Goal: Task Accomplishment & Management: Manage account settings

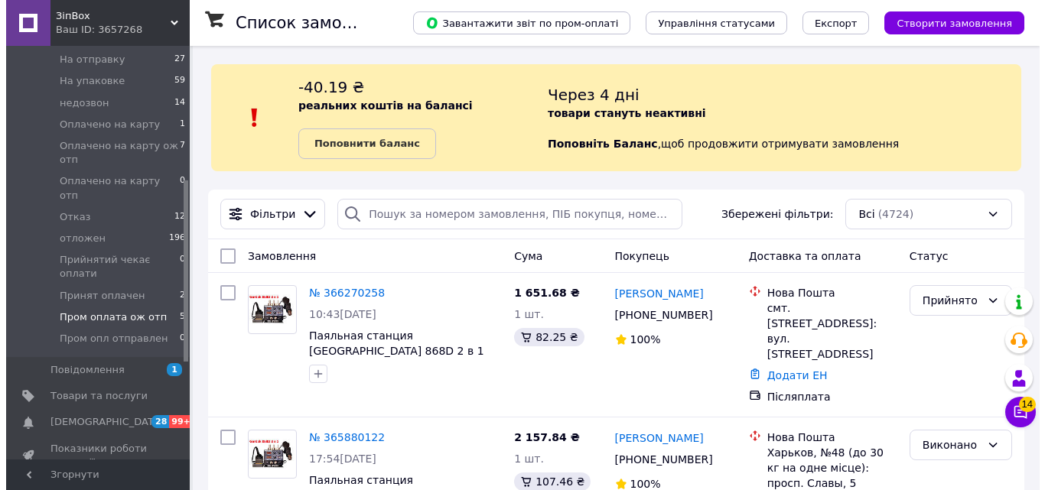
scroll to position [306, 0]
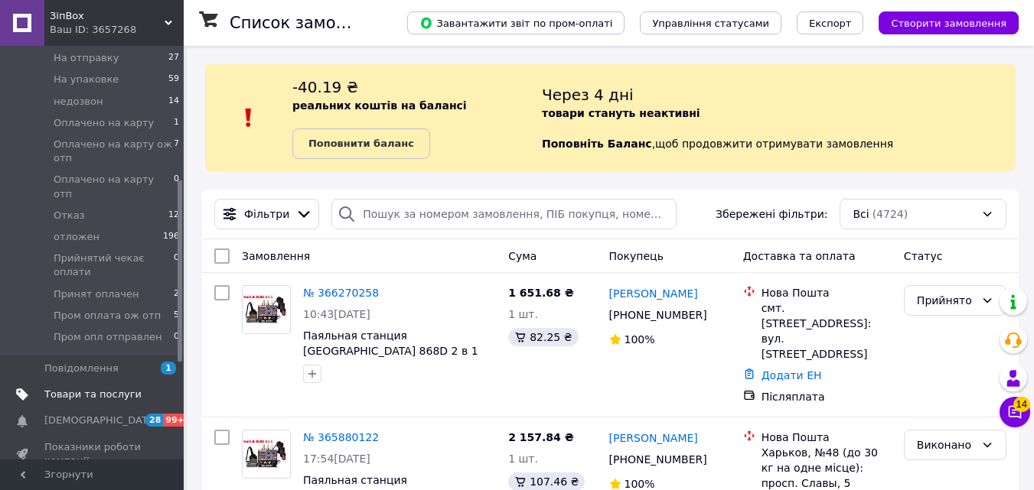
click at [112, 388] on span "Товари та послуги" at bounding box center [92, 395] width 97 height 14
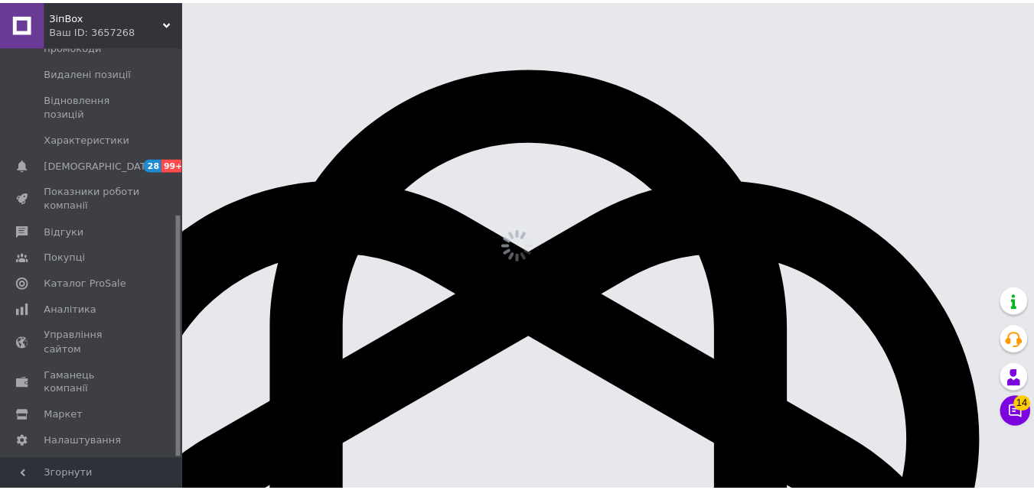
scroll to position [286, 0]
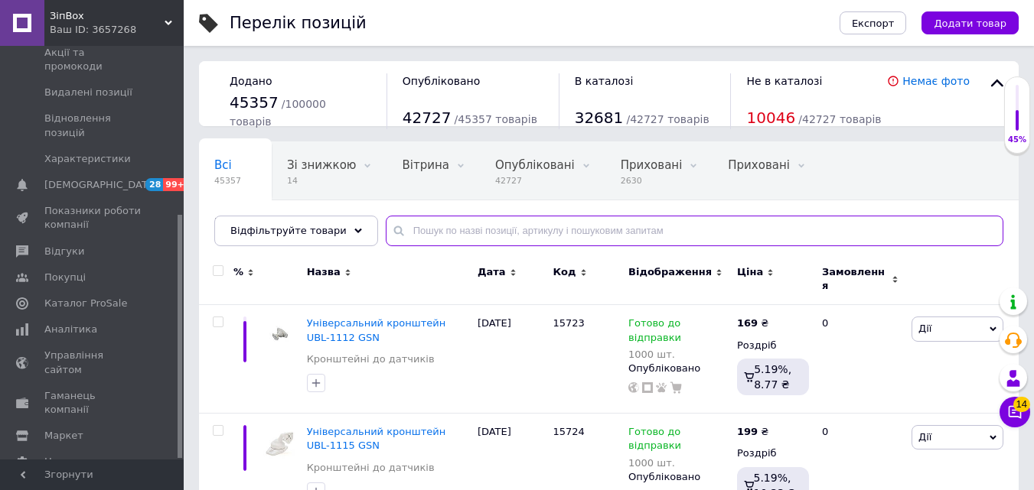
click at [438, 234] on input "text" at bounding box center [694, 231] width 617 height 31
paste input "36233"
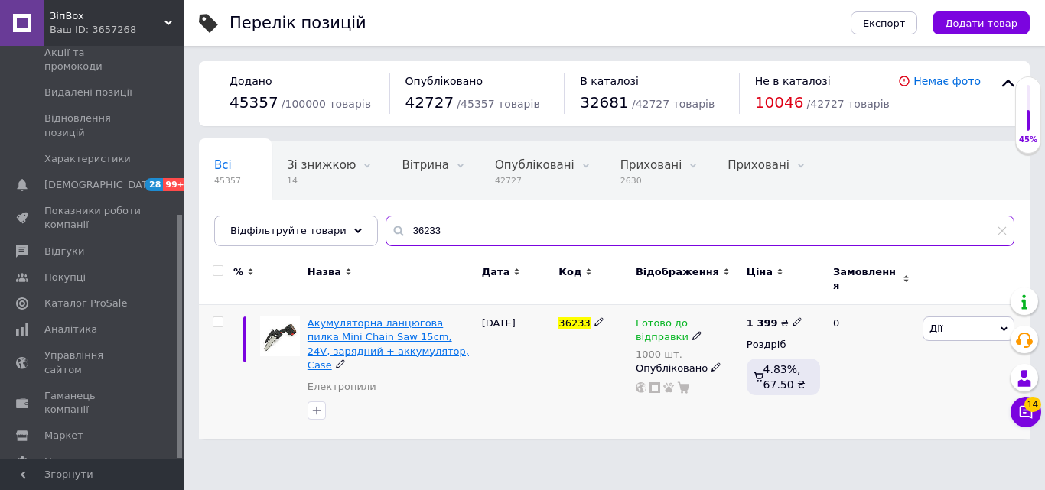
type input "36233"
click at [394, 323] on span "Акумуляторна ланцюгова пилка Mini Chain Saw 15cm, 24V, зарядний + аккумулятор, …" at bounding box center [388, 345] width 161 height 54
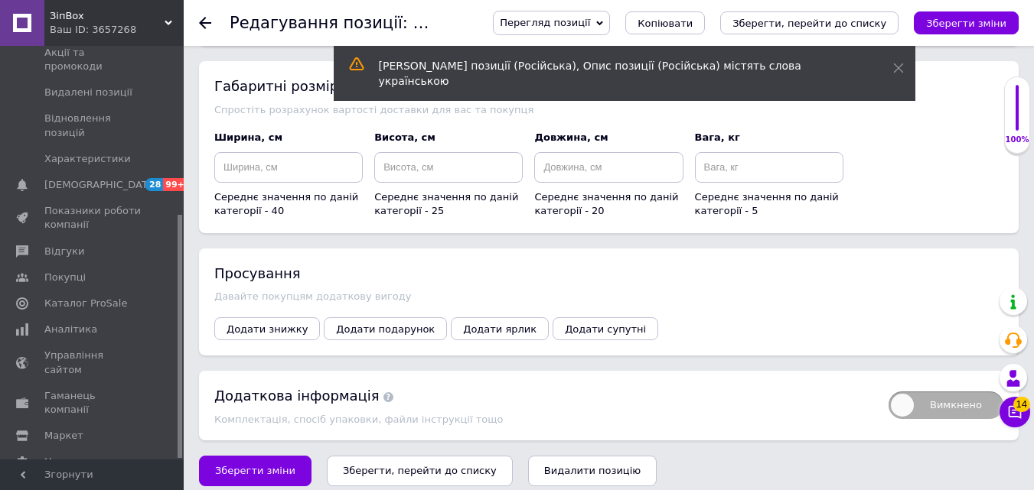
scroll to position [1868, 0]
click at [239, 322] on span "Додати знижку" at bounding box center [266, 327] width 81 height 11
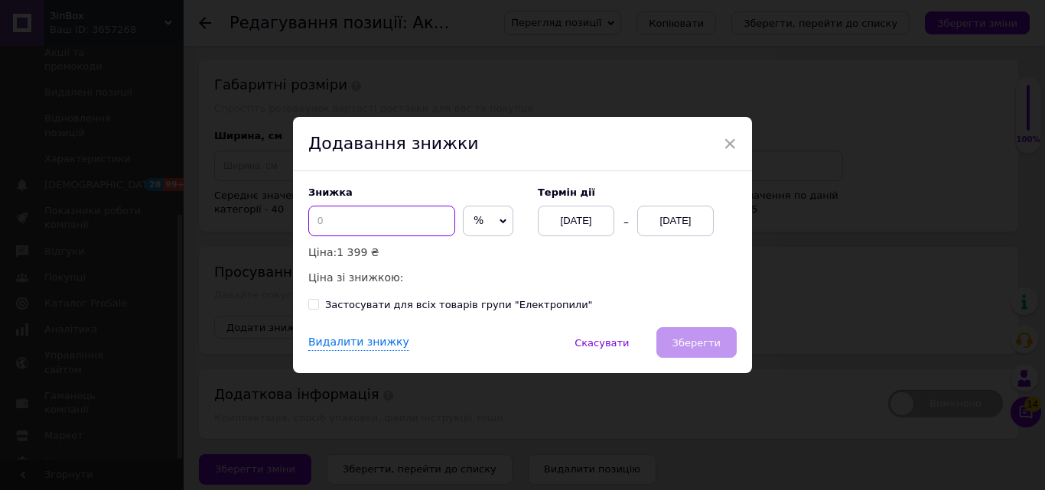
click at [345, 220] on input at bounding box center [381, 221] width 147 height 31
type input "2"
type input "36"
click at [662, 230] on div "[DATE]" at bounding box center [675, 221] width 77 height 31
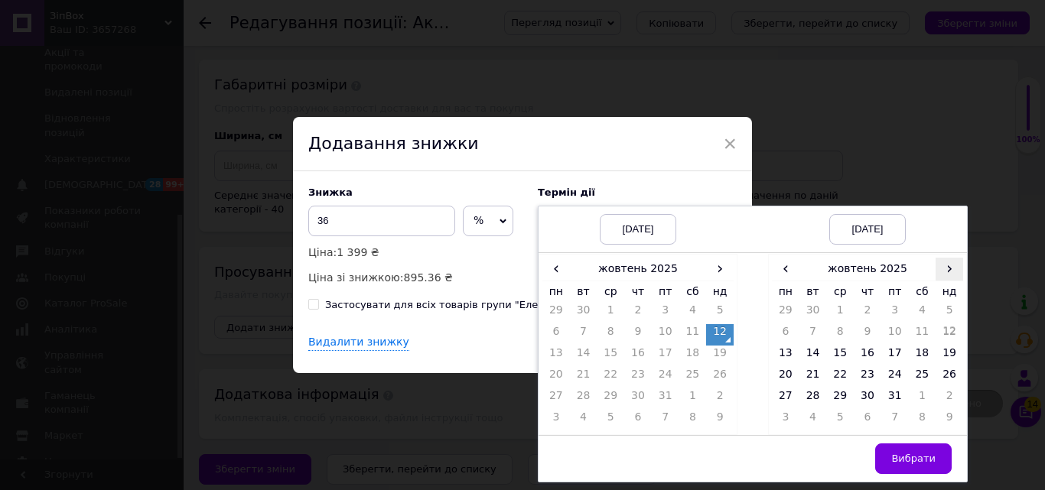
click at [946, 277] on span "›" at bounding box center [950, 269] width 28 height 22
click at [845, 402] on td "26" at bounding box center [840, 399] width 28 height 21
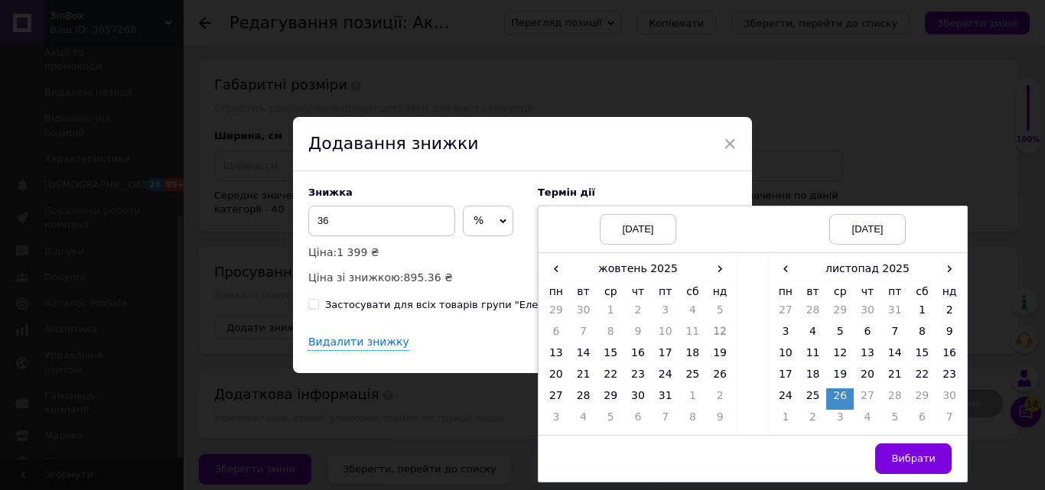
click at [911, 449] on button "Вибрати" at bounding box center [913, 459] width 77 height 31
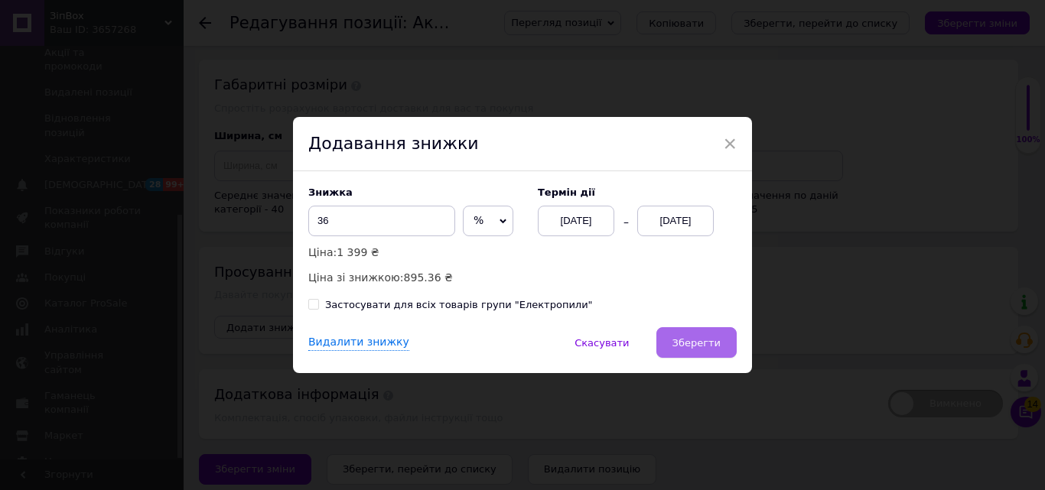
click at [708, 341] on span "Зберегти" at bounding box center [697, 342] width 48 height 11
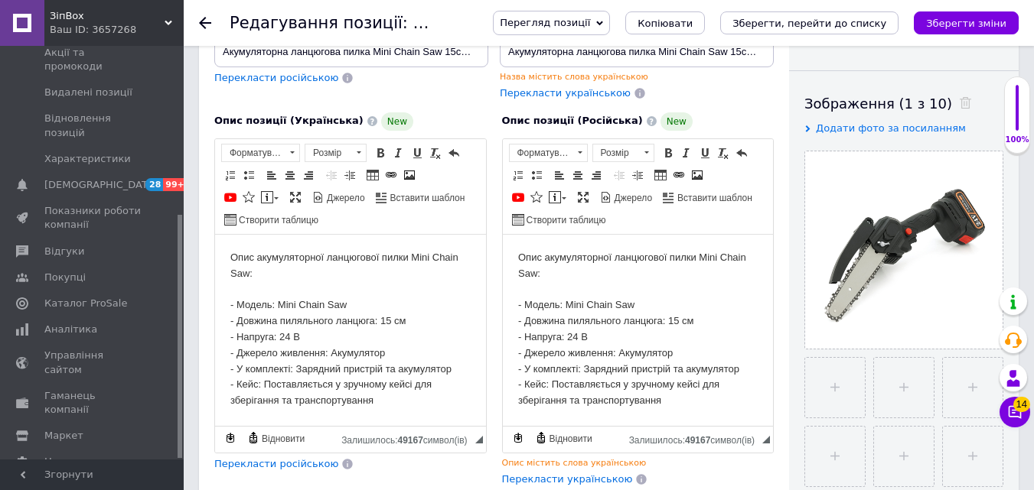
scroll to position [0, 0]
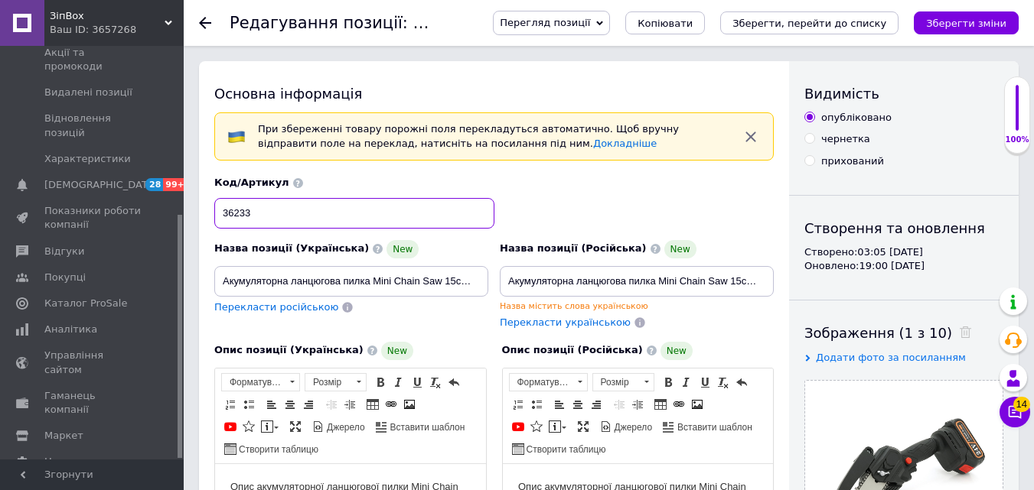
type textarea "3"
drag, startPoint x: 270, startPoint y: 223, endPoint x: 204, endPoint y: 220, distance: 66.6
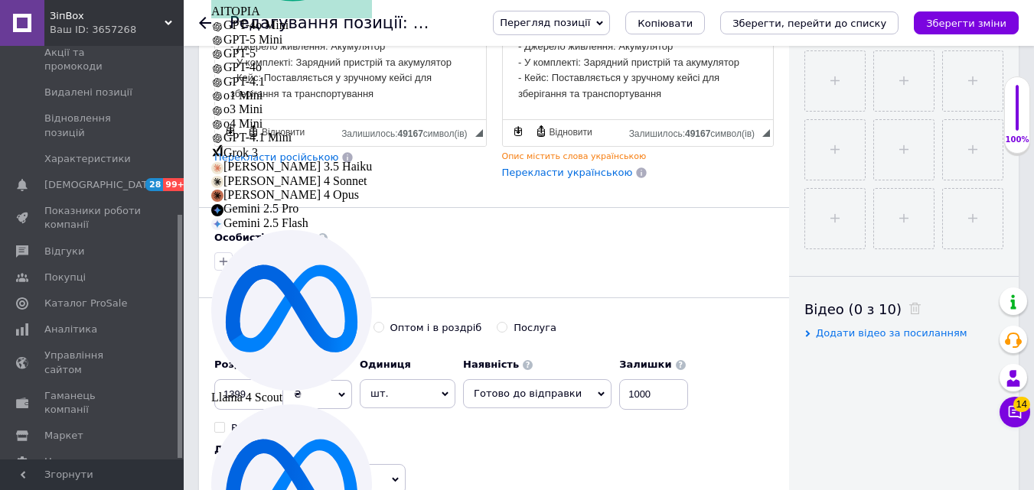
scroll to position [306, 0]
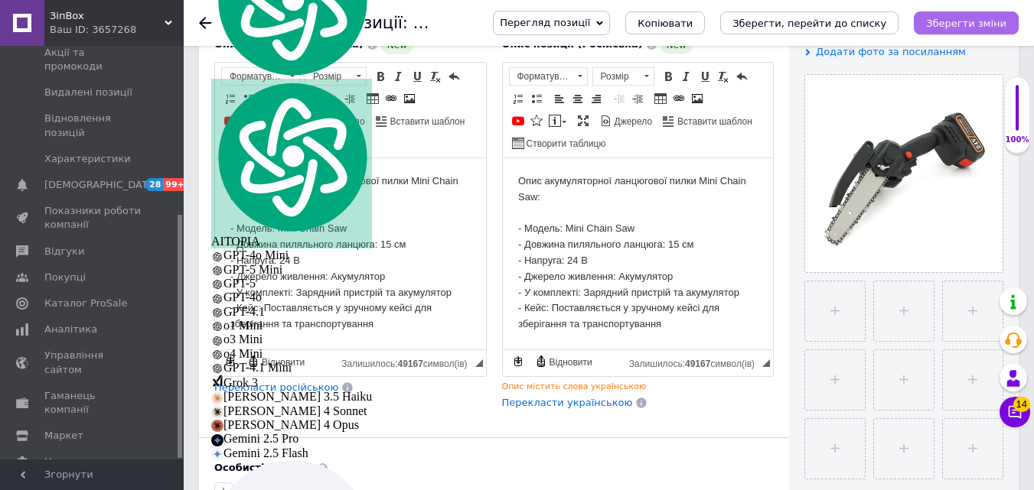
click at [957, 25] on icon "Зберегти зміни" at bounding box center [966, 23] width 80 height 11
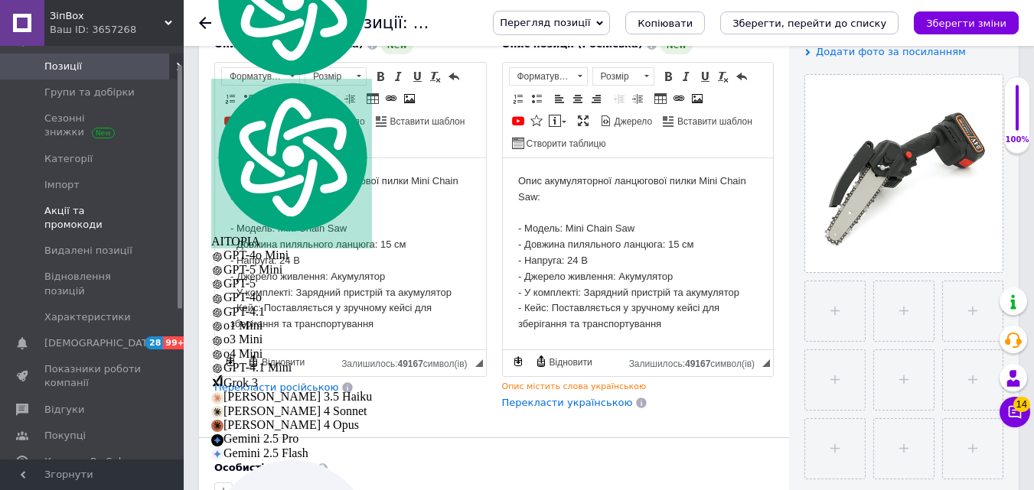
scroll to position [0, 0]
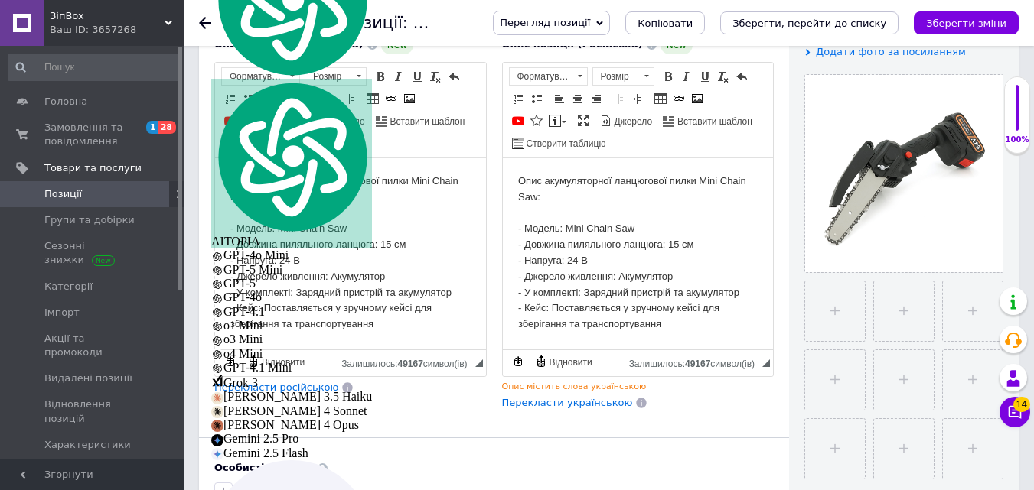
click at [200, 21] on use at bounding box center [205, 23] width 12 height 12
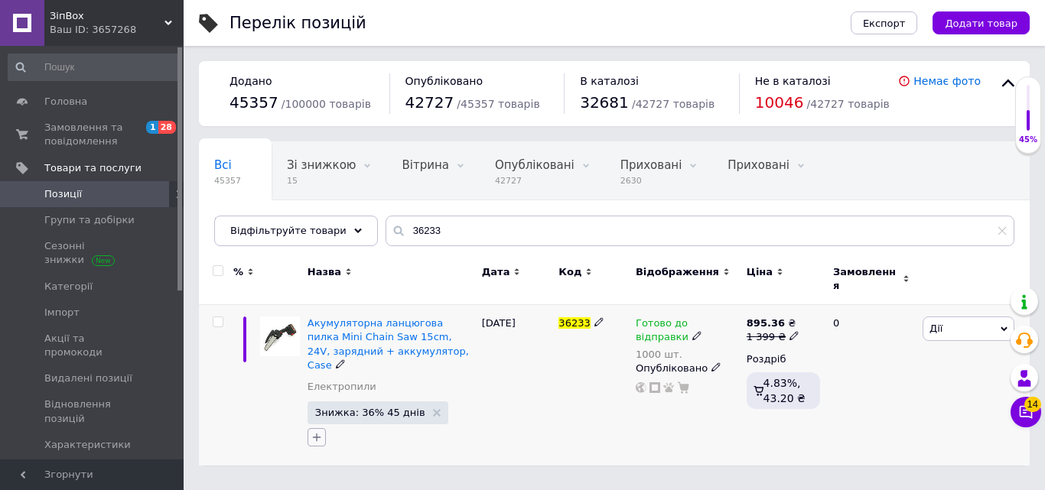
click at [312, 432] on icon "button" at bounding box center [317, 438] width 12 height 12
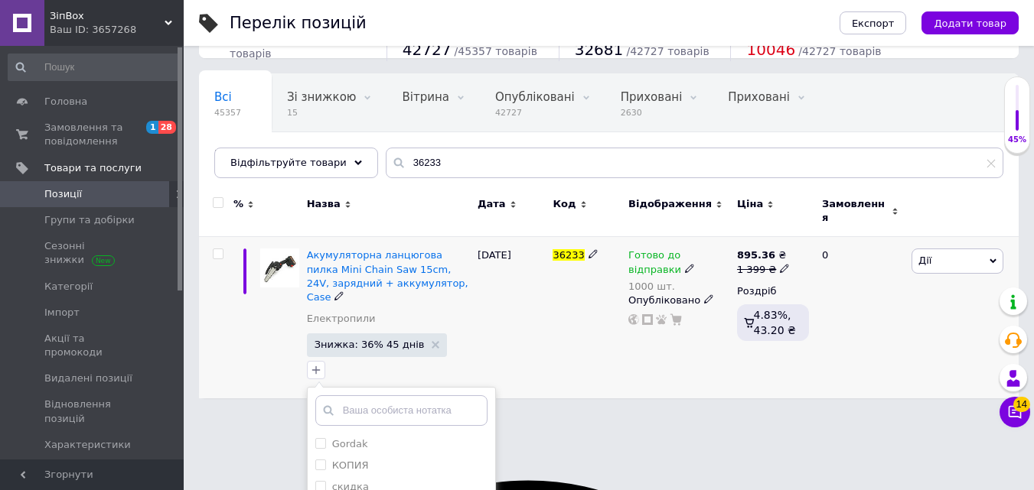
scroll to position [192, 0]
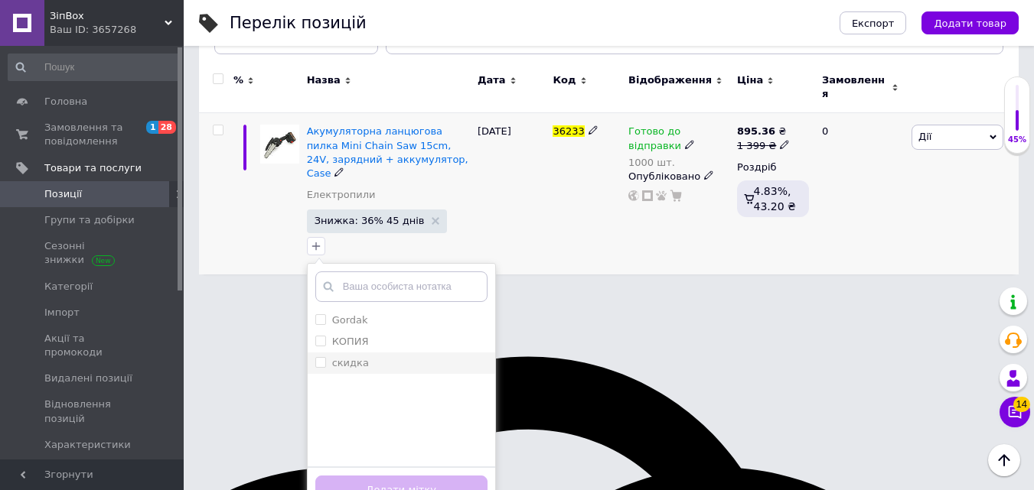
click at [324, 357] on input "скидка" at bounding box center [320, 362] width 10 height 10
checkbox input "true"
click at [377, 476] on button "Додати мітку" at bounding box center [401, 491] width 172 height 30
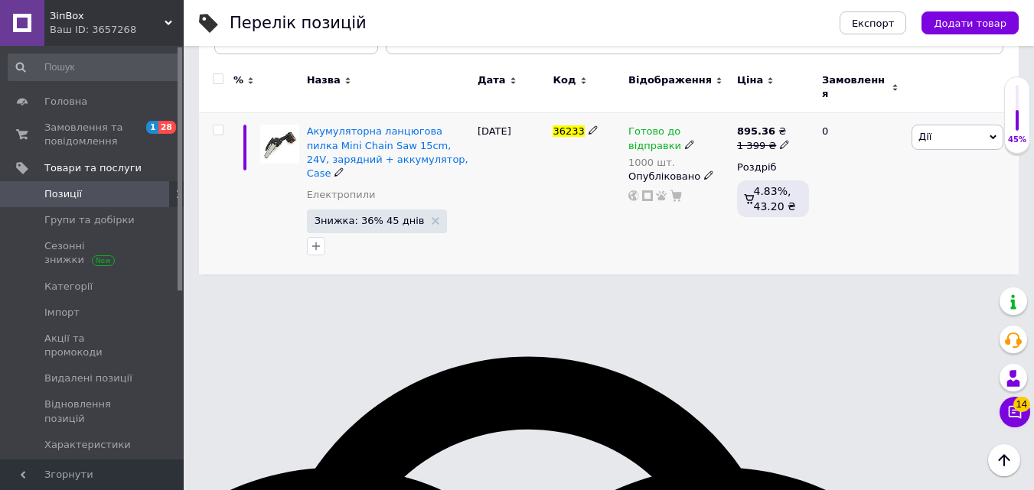
scroll to position [0, 0]
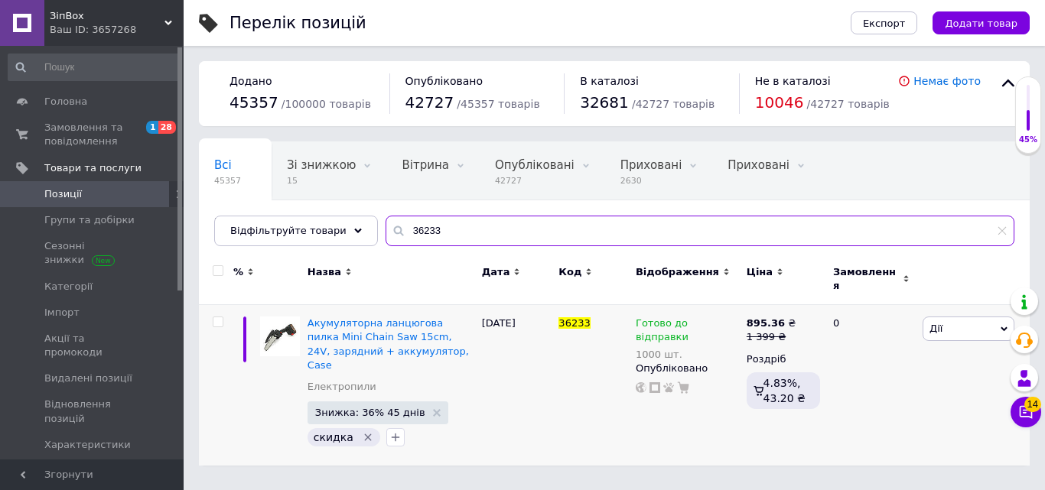
drag, startPoint x: 434, startPoint y: 233, endPoint x: 391, endPoint y: 234, distance: 42.9
click at [391, 234] on input "36233" at bounding box center [700, 231] width 629 height 31
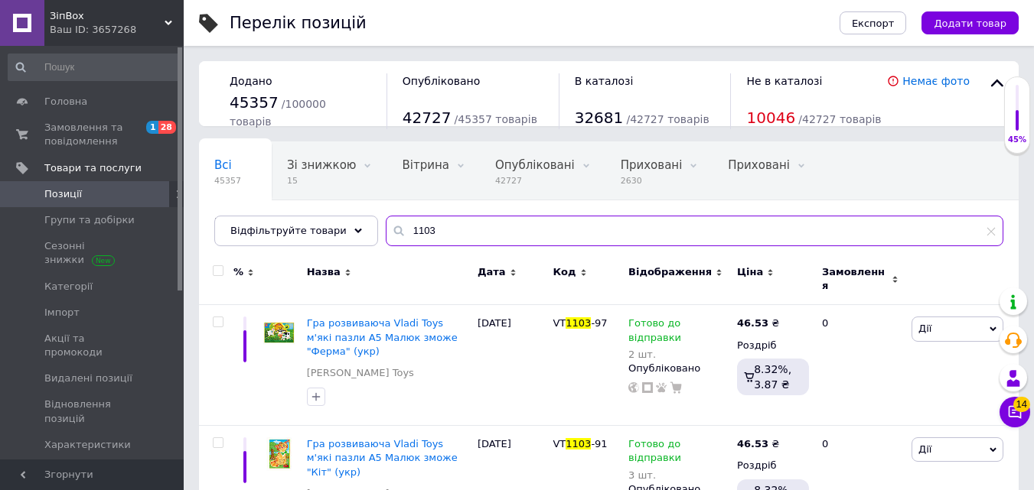
drag, startPoint x: 448, startPoint y: 234, endPoint x: 403, endPoint y: 236, distance: 44.4
click at [386, 236] on div "1103" at bounding box center [694, 231] width 617 height 31
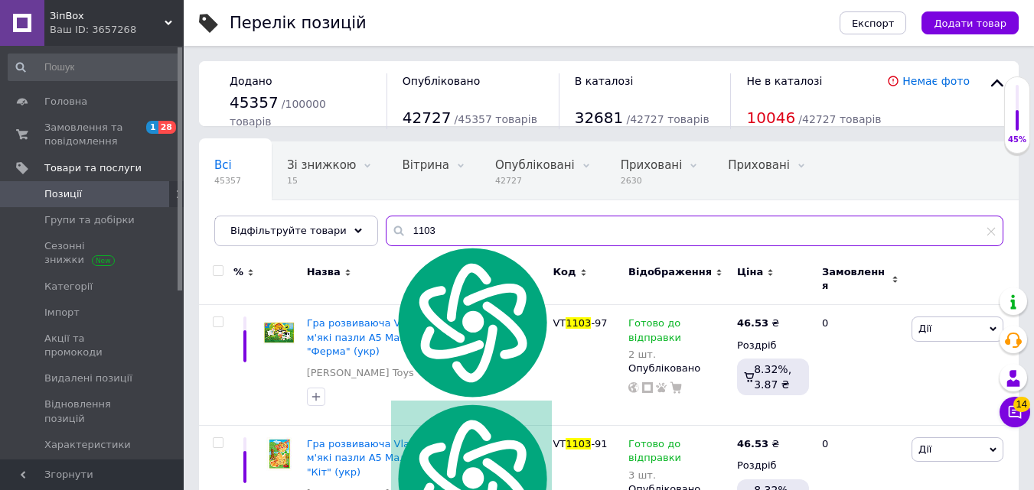
paste input "9578"
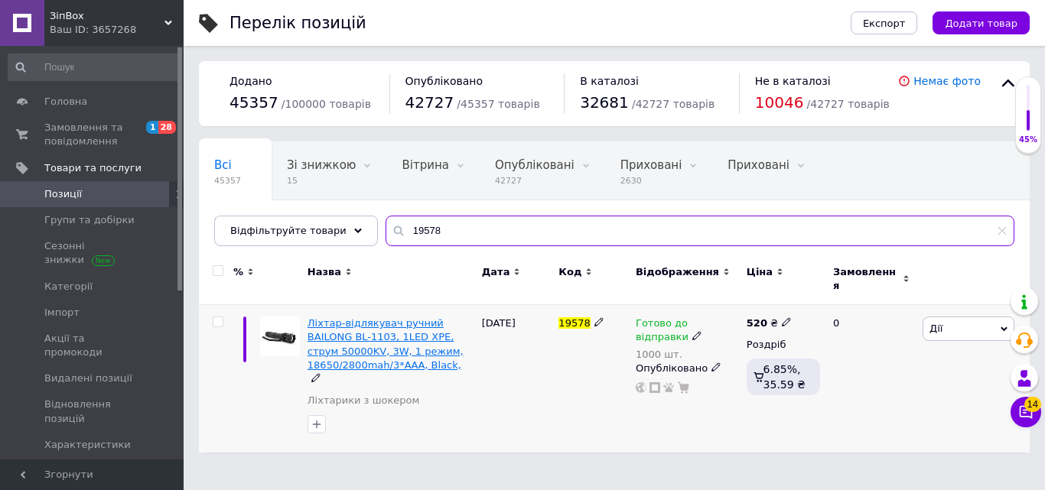
type input "19578"
click at [353, 339] on span "Ліхтар-відлякувач ручний BAILONG BL-1103, 1LED ХPE, струм 50000KV, 3W, 1 режим,…" at bounding box center [386, 345] width 156 height 54
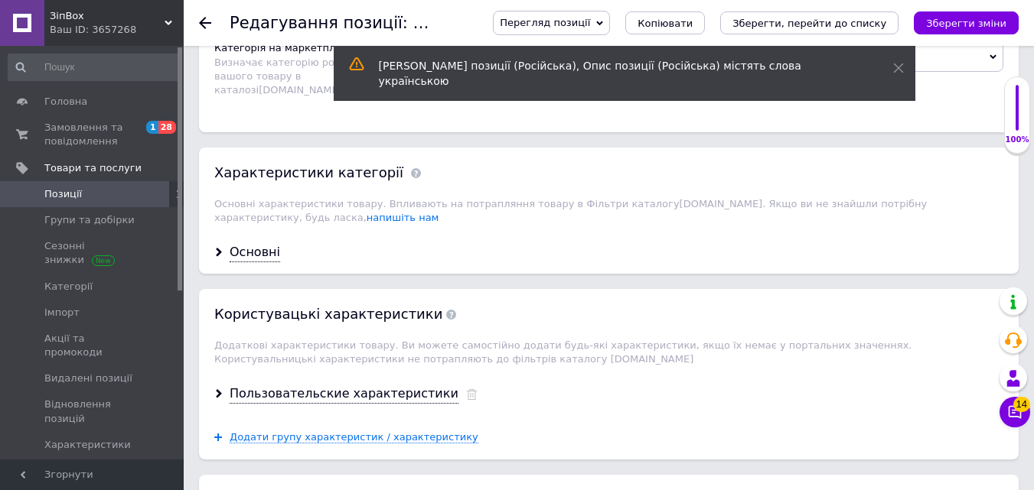
scroll to position [1705, 0]
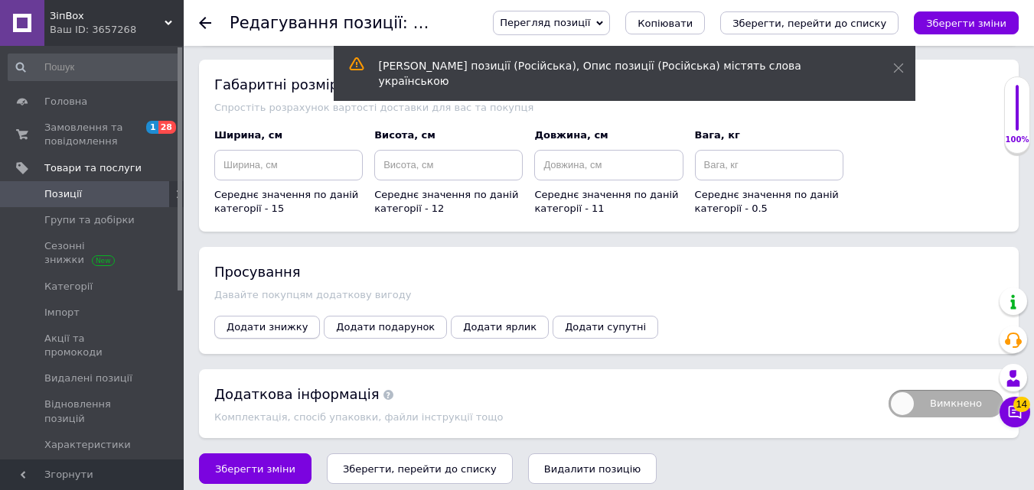
click at [269, 321] on span "Додати знижку" at bounding box center [266, 326] width 81 height 11
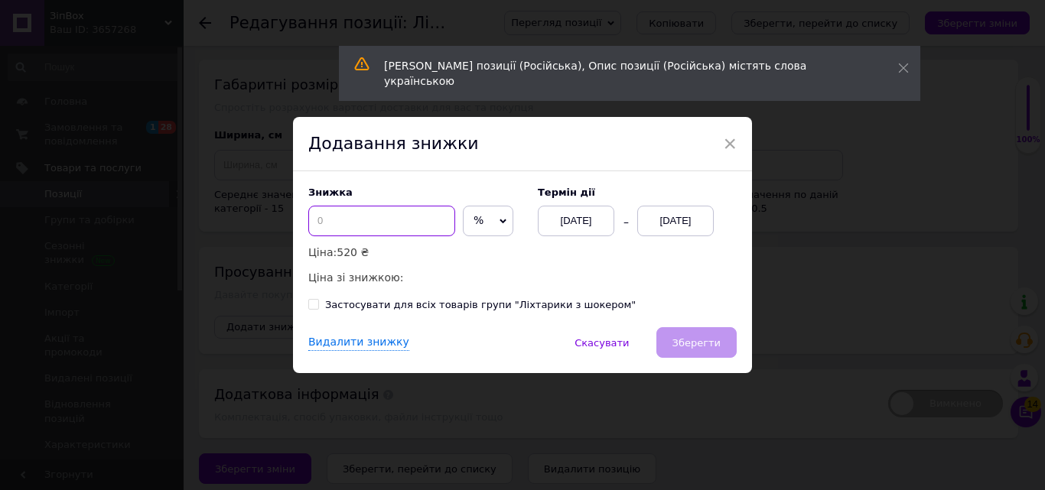
drag, startPoint x: 350, startPoint y: 224, endPoint x: 313, endPoint y: 224, distance: 37.5
click at [313, 224] on input at bounding box center [381, 221] width 147 height 31
type input "10"
click at [677, 225] on div "[DATE]" at bounding box center [675, 221] width 77 height 31
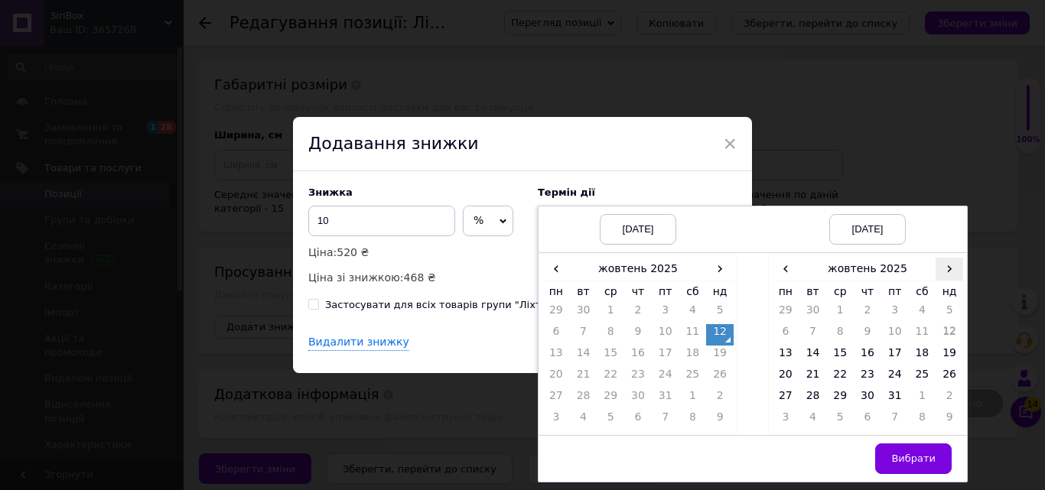
click at [948, 275] on span "›" at bounding box center [950, 269] width 28 height 22
click at [844, 398] on td "26" at bounding box center [840, 399] width 28 height 21
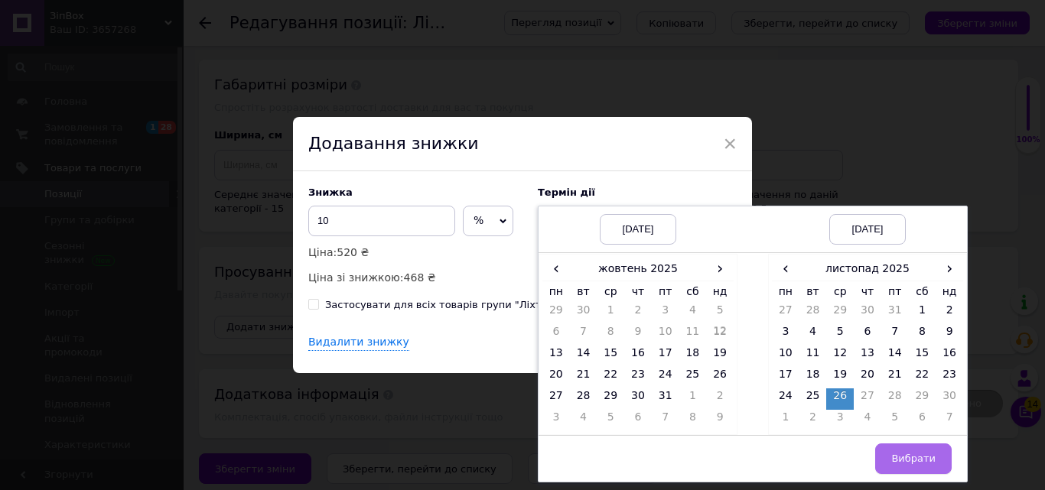
click at [907, 461] on span "Вибрати" at bounding box center [913, 458] width 44 height 11
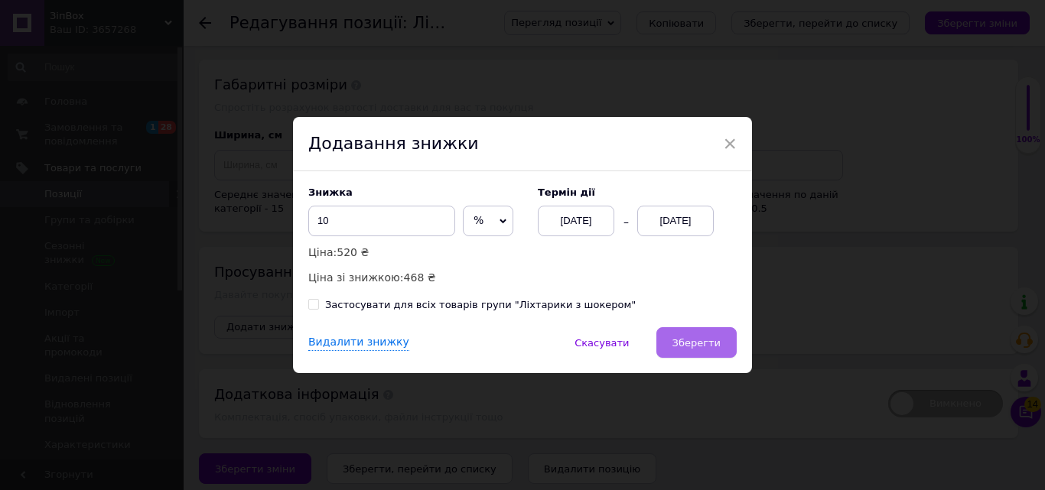
click at [702, 356] on button "Зберегти" at bounding box center [696, 342] width 80 height 31
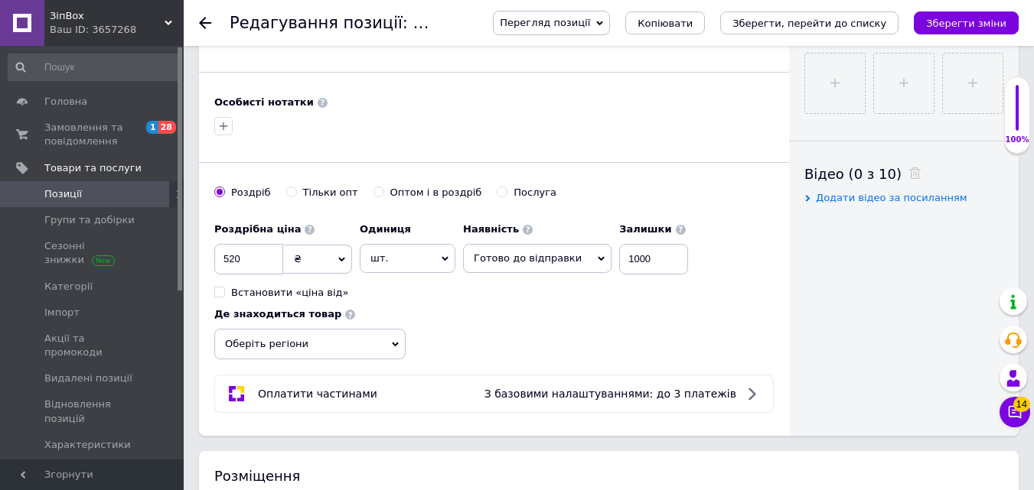
scroll to position [634, 0]
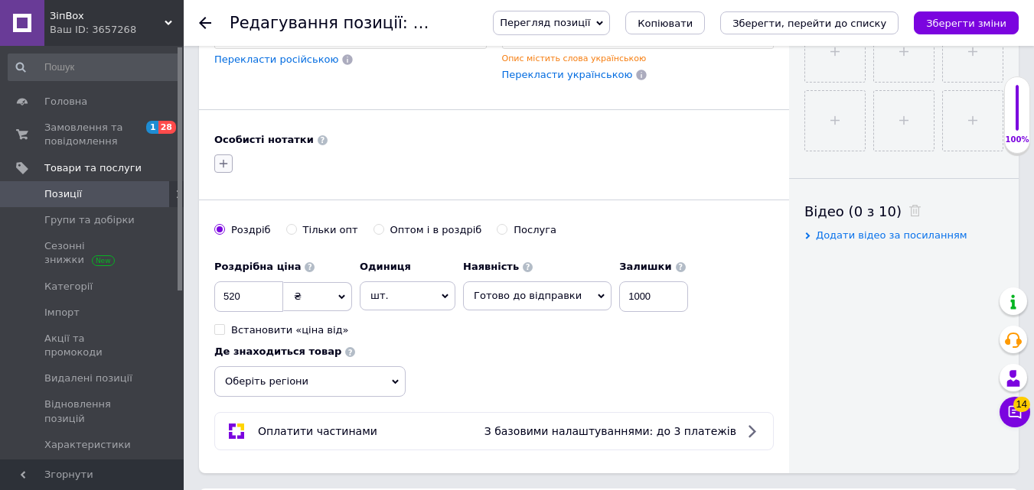
click at [217, 158] on icon "button" at bounding box center [223, 164] width 12 height 12
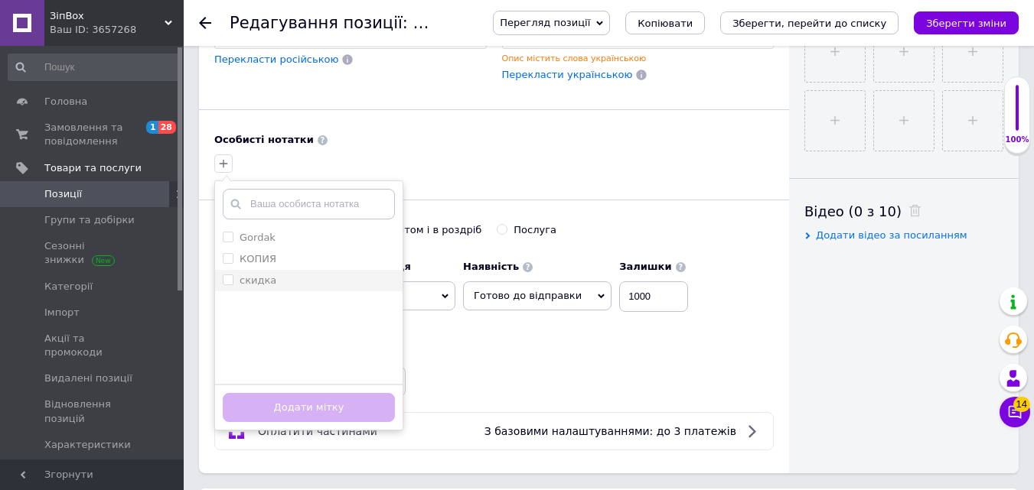
click at [270, 283] on label "скидка" at bounding box center [257, 280] width 37 height 11
checkbox input "true"
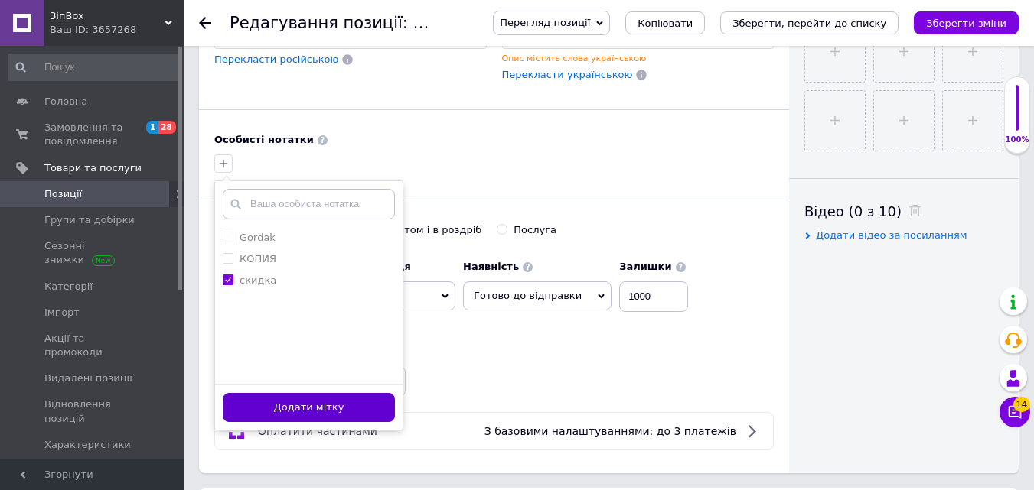
click at [282, 407] on button "Додати мітку" at bounding box center [309, 408] width 172 height 30
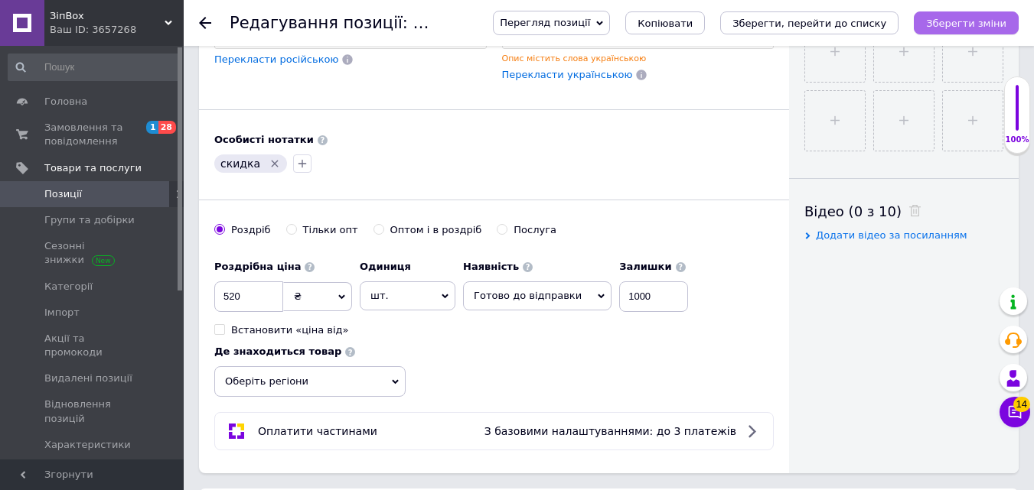
click at [992, 18] on icon "Зберегти зміни" at bounding box center [966, 23] width 80 height 11
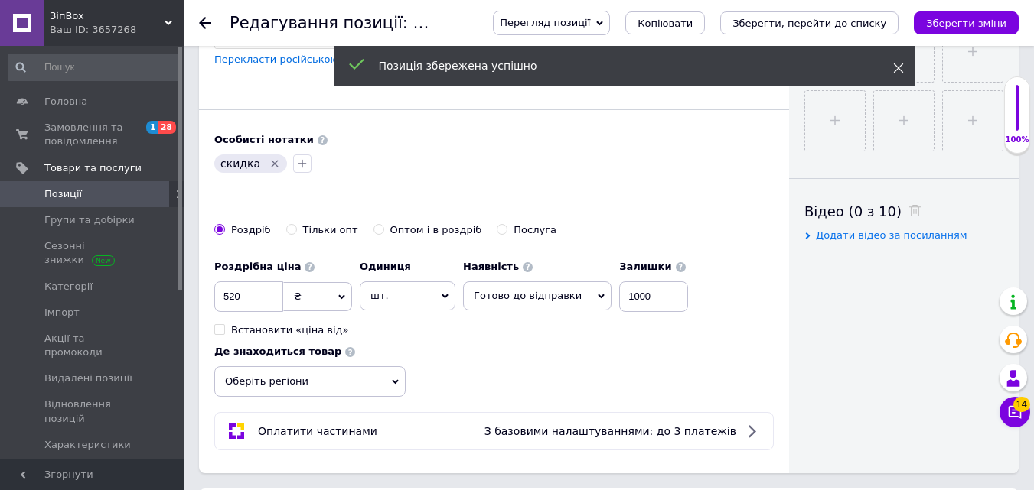
click at [898, 71] on icon at bounding box center [898, 68] width 11 height 11
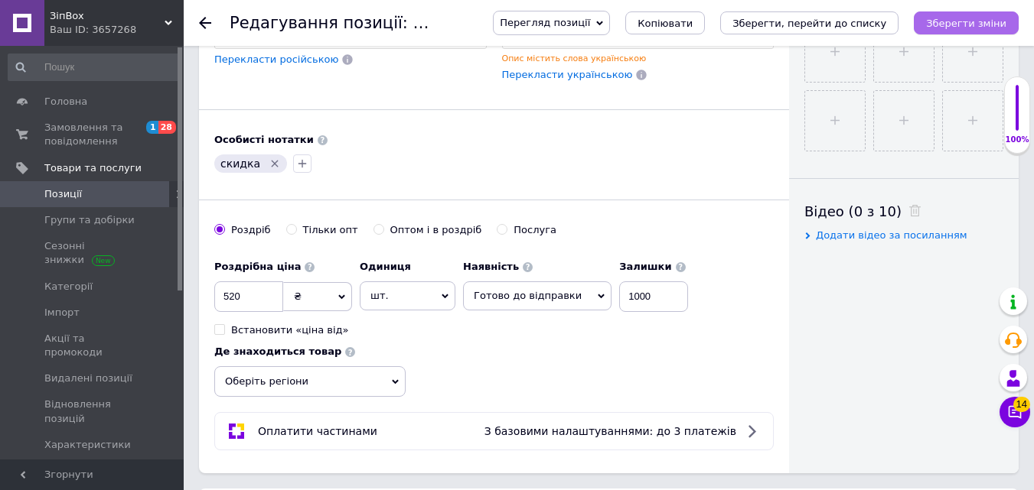
click at [959, 27] on icon "Зберегти зміни" at bounding box center [966, 23] width 80 height 11
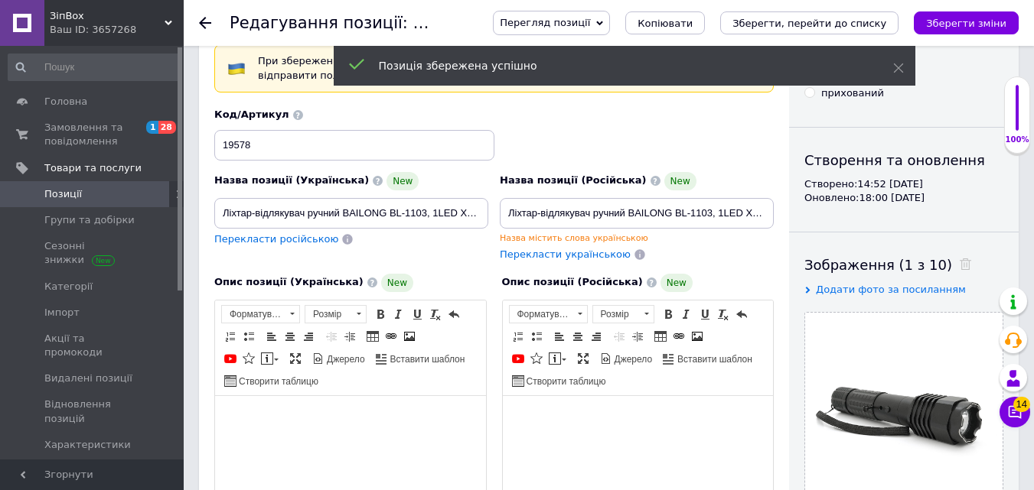
scroll to position [0, 0]
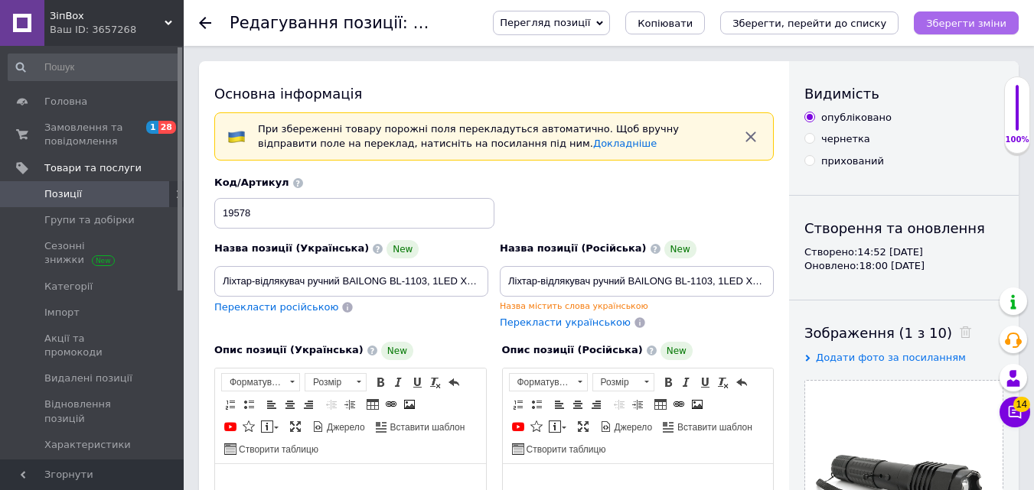
click at [977, 23] on icon "Зберегти зміни" at bounding box center [966, 23] width 80 height 11
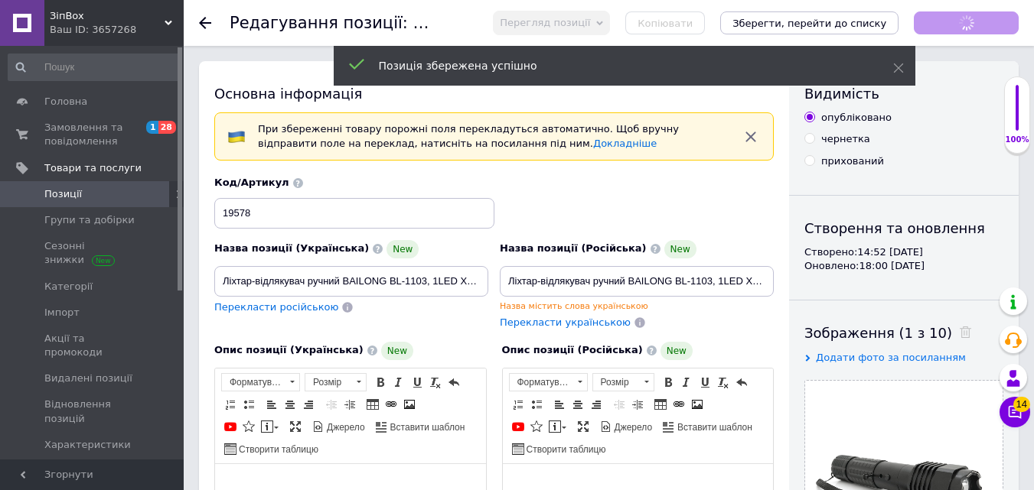
click at [204, 24] on use at bounding box center [205, 23] width 12 height 12
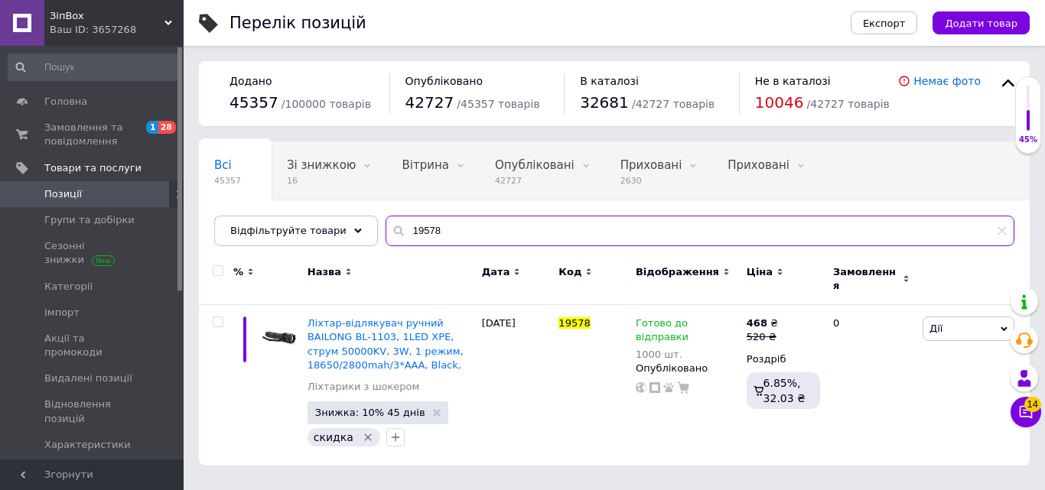
drag, startPoint x: 458, startPoint y: 236, endPoint x: 398, endPoint y: 232, distance: 60.6
click at [402, 232] on input "19578" at bounding box center [700, 231] width 629 height 31
click at [434, 230] on input "19578" at bounding box center [700, 231] width 629 height 31
drag, startPoint x: 434, startPoint y: 230, endPoint x: 393, endPoint y: 230, distance: 41.3
click at [393, 230] on input "19578" at bounding box center [700, 231] width 629 height 31
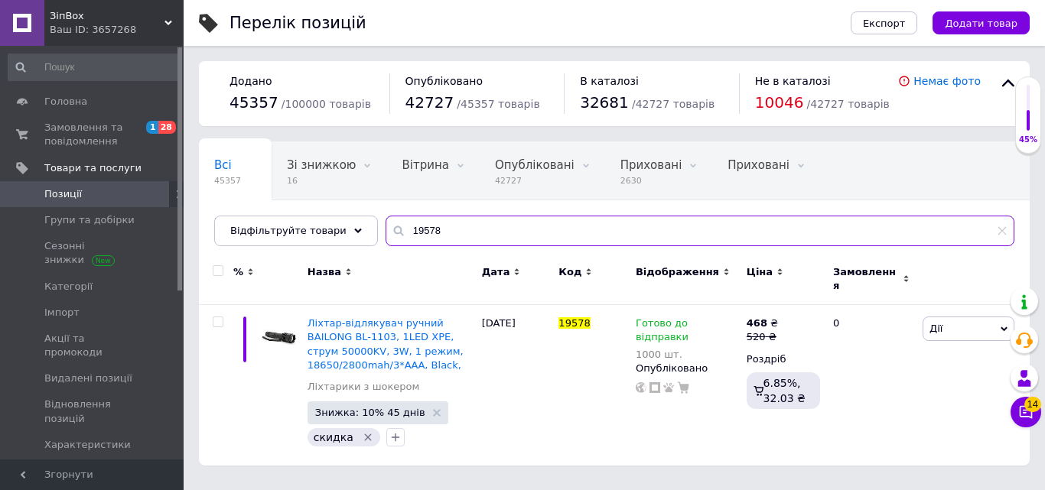
paste input "34554"
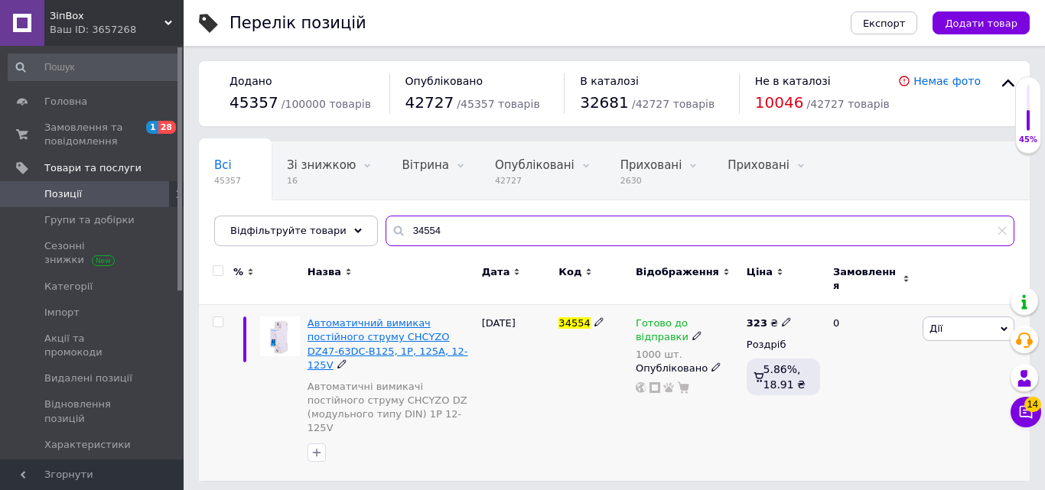
type input "34554"
click at [403, 328] on span "Автоматичний вимикач постійного струму CHCYZO DZ47-63DC-B125, 1P, 125A, 12-125V" at bounding box center [388, 345] width 161 height 54
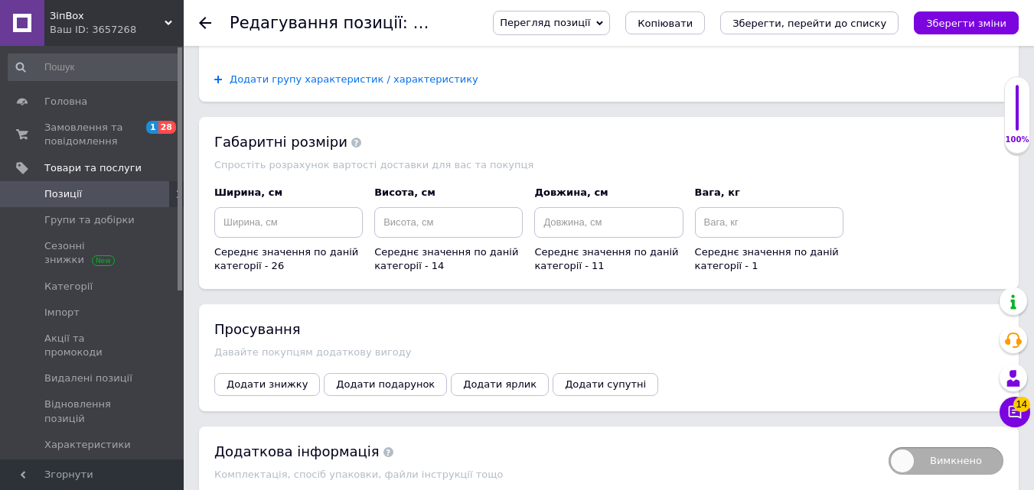
scroll to position [1836, 0]
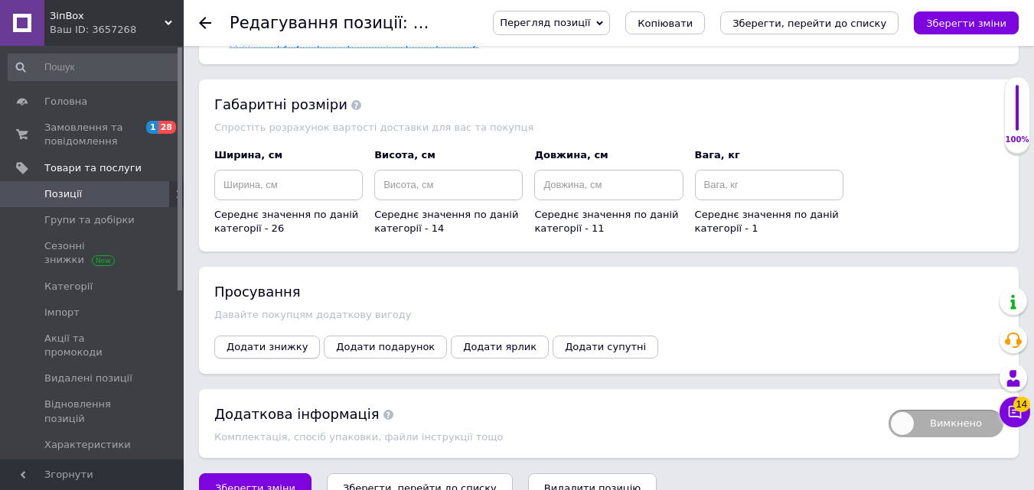
click at [278, 341] on span "Додати знижку" at bounding box center [266, 346] width 81 height 11
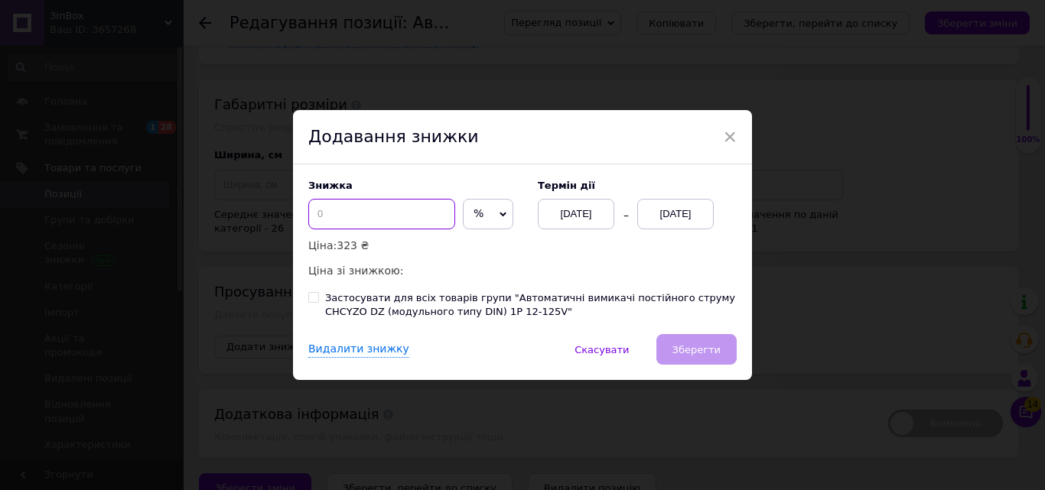
drag, startPoint x: 343, startPoint y: 211, endPoint x: 301, endPoint y: 211, distance: 41.3
click at [301, 211] on div "Знижка % ₴ Ціна: 323 ₴ Ціна зі знижкою: Термін дії [DATE] [DATE] Застосувати дл…" at bounding box center [522, 250] width 459 height 170
type input "12"
click at [654, 222] on div "[DATE]" at bounding box center [675, 214] width 77 height 31
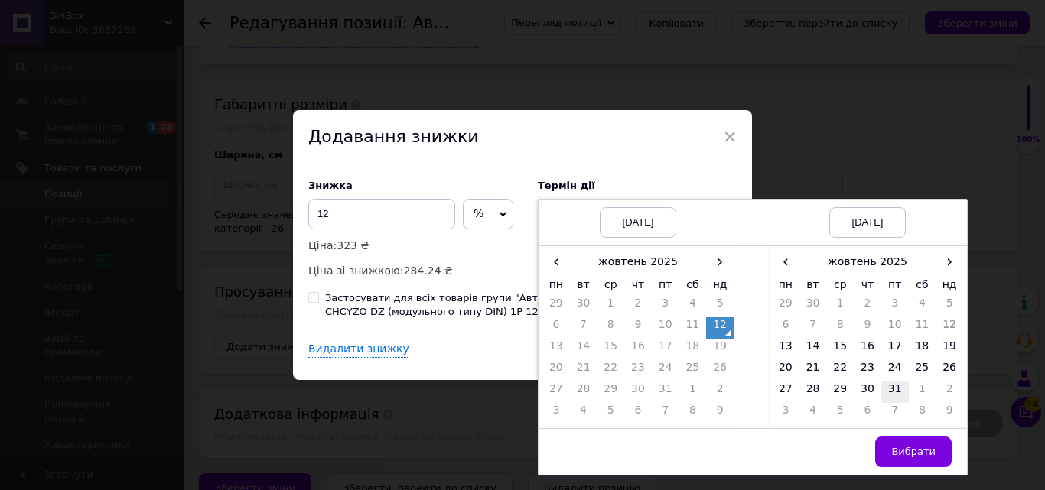
click at [890, 390] on td "31" at bounding box center [895, 392] width 28 height 21
click at [941, 264] on span "›" at bounding box center [950, 262] width 28 height 22
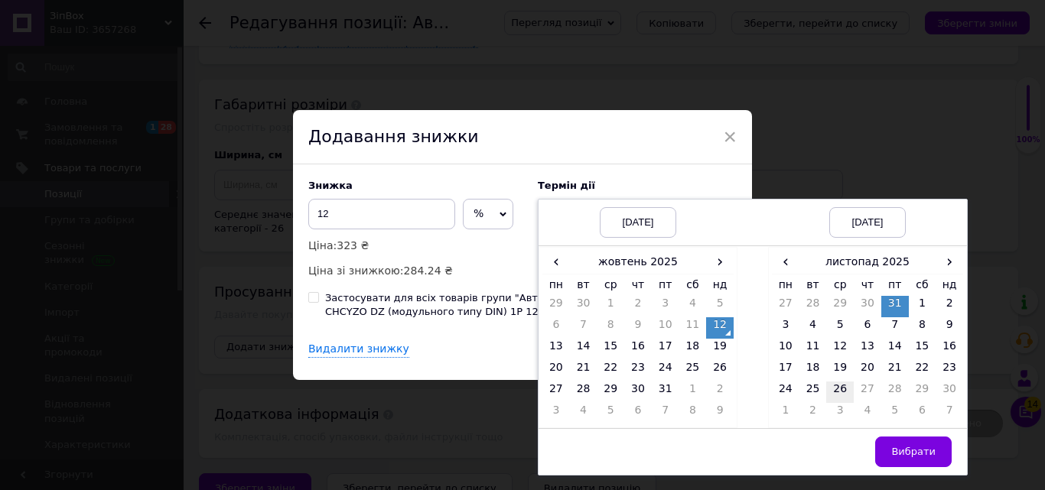
click at [849, 392] on td "26" at bounding box center [840, 392] width 28 height 21
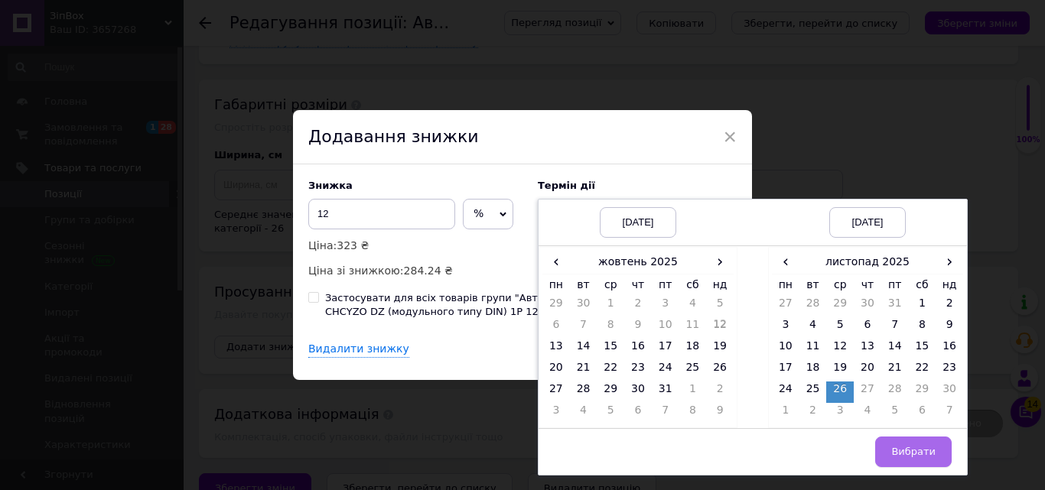
click at [918, 449] on span "Вибрати" at bounding box center [913, 451] width 44 height 11
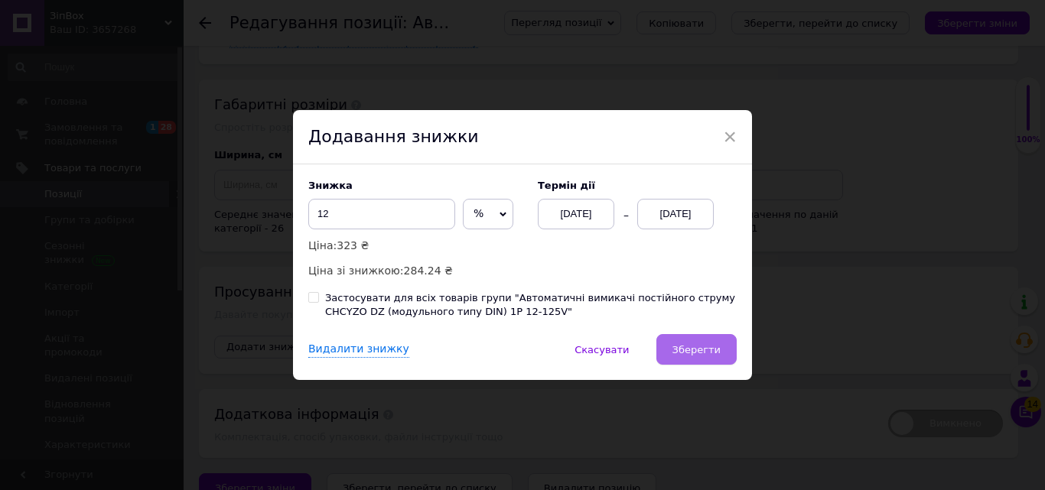
click at [692, 355] on span "Зберегти" at bounding box center [697, 349] width 48 height 11
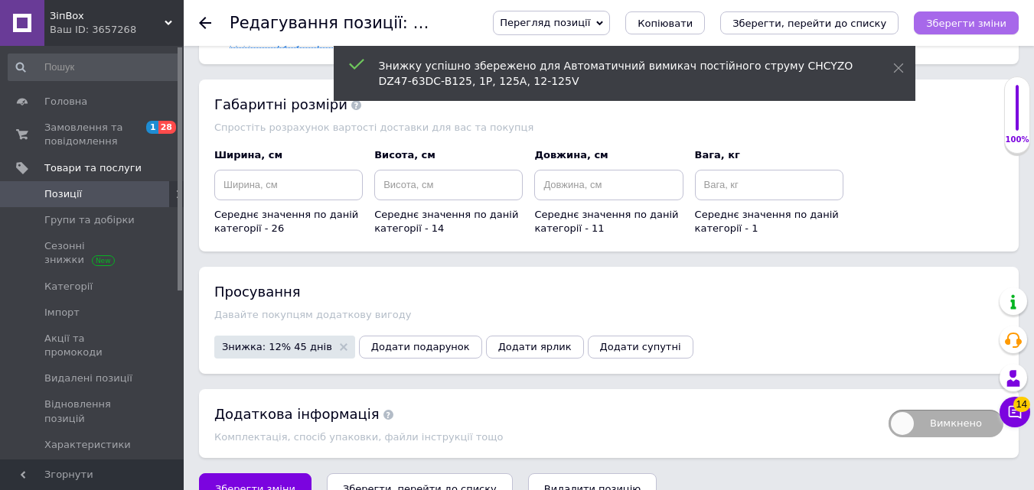
click at [950, 28] on icon "Зберегти зміни" at bounding box center [966, 23] width 80 height 11
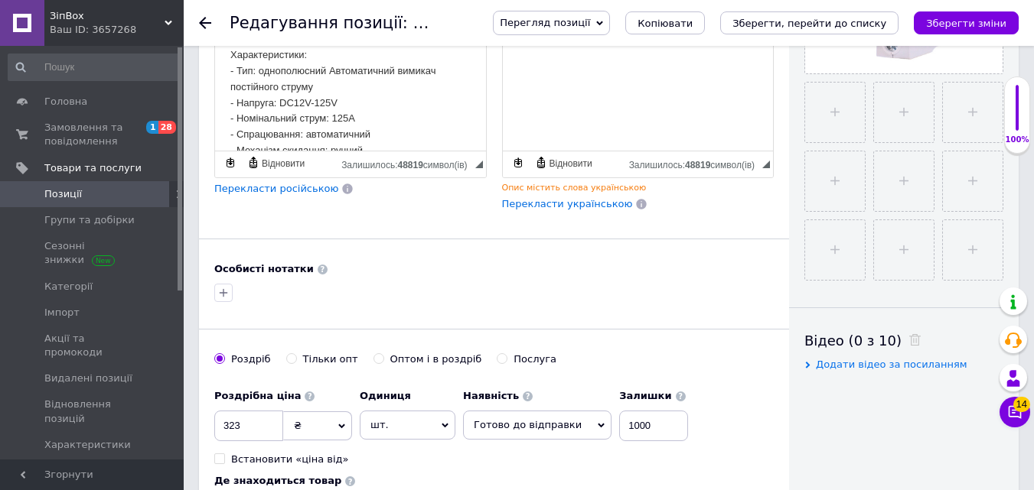
scroll to position [402, 0]
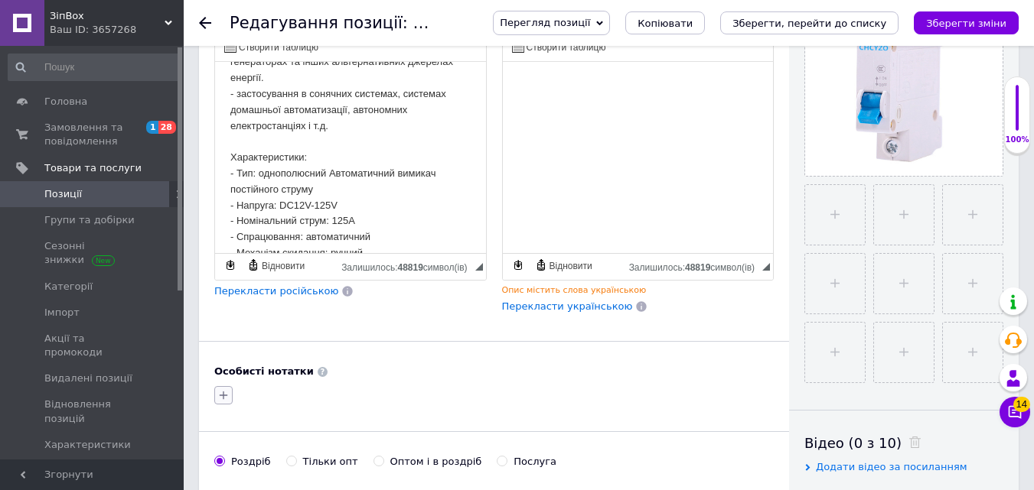
click at [221, 399] on icon "button" at bounding box center [223, 395] width 12 height 12
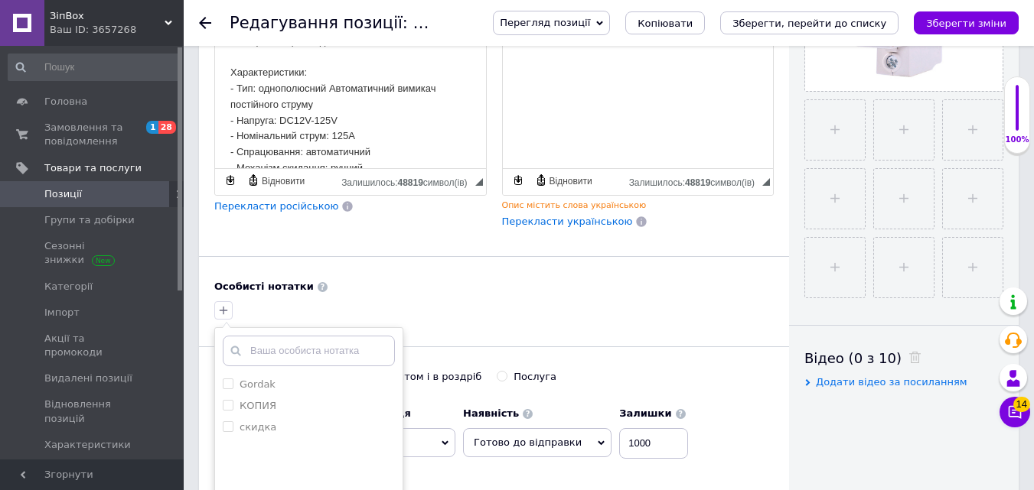
scroll to position [632, 0]
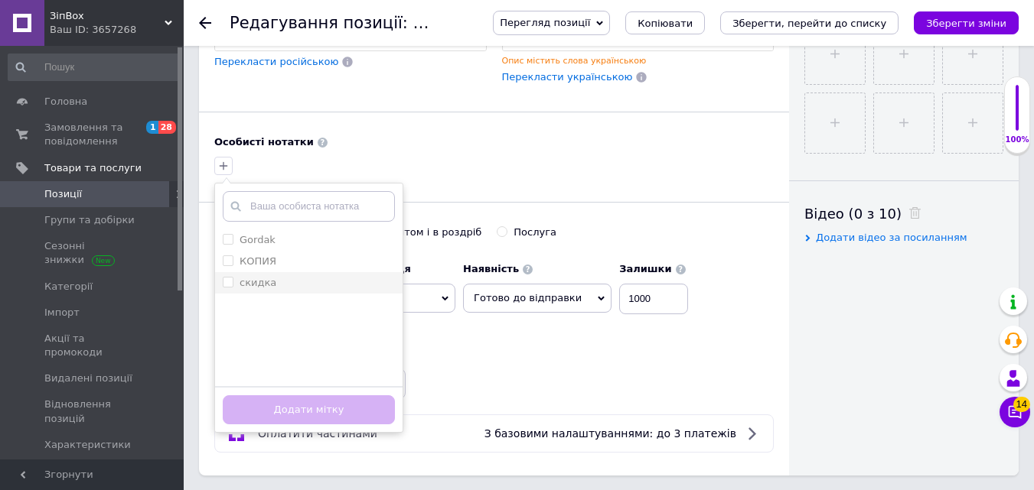
click at [262, 285] on label "скидка" at bounding box center [257, 282] width 37 height 11
checkbox input "true"
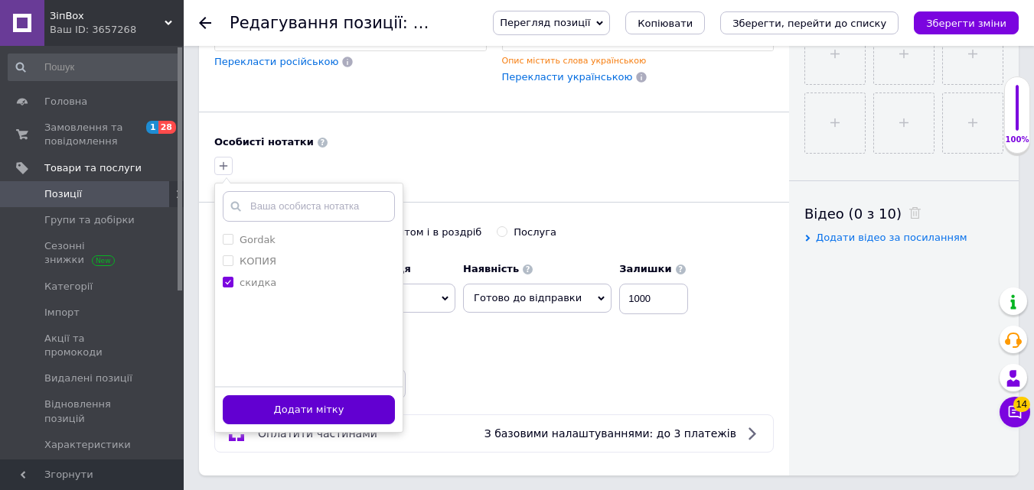
click at [287, 409] on button "Додати мітку" at bounding box center [309, 411] width 172 height 30
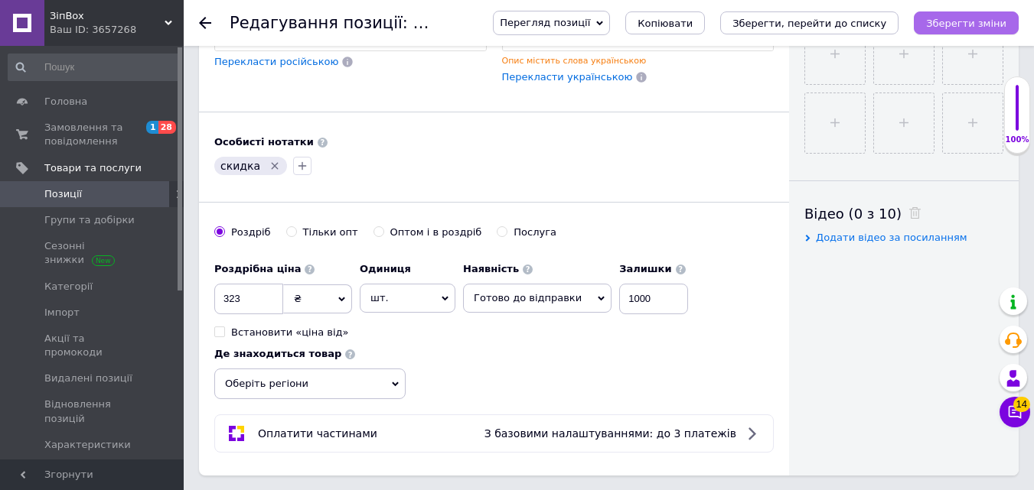
click at [941, 32] on button "Зберегти зміни" at bounding box center [966, 22] width 105 height 23
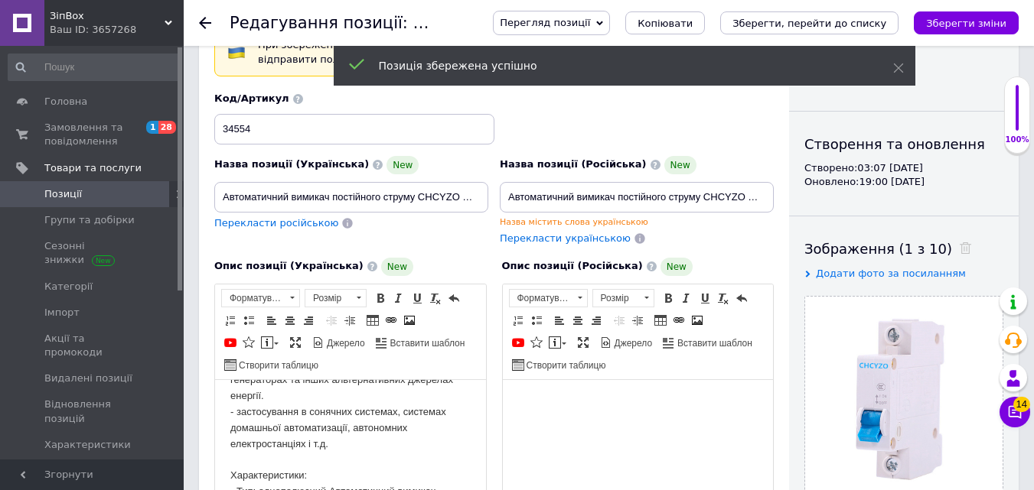
scroll to position [0, 0]
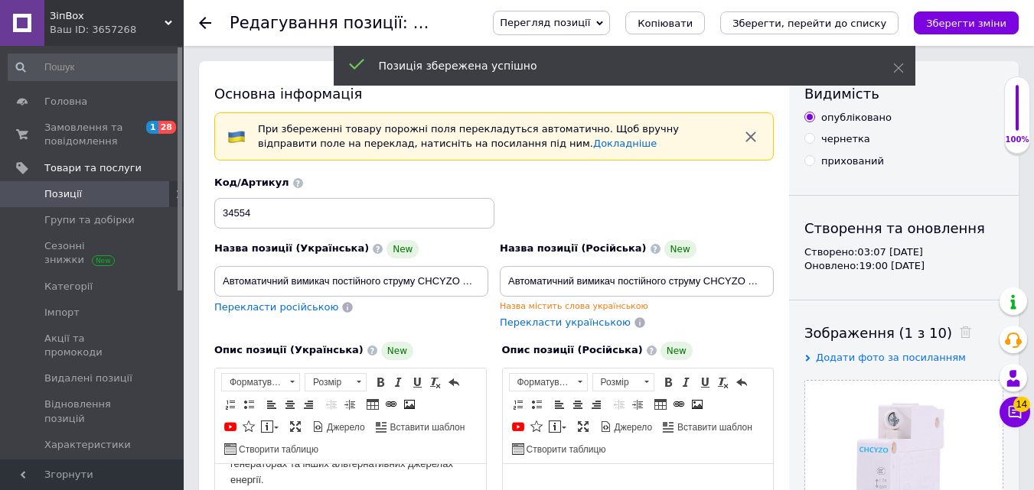
click at [590, 21] on span "Перегляд позиції" at bounding box center [545, 22] width 90 height 11
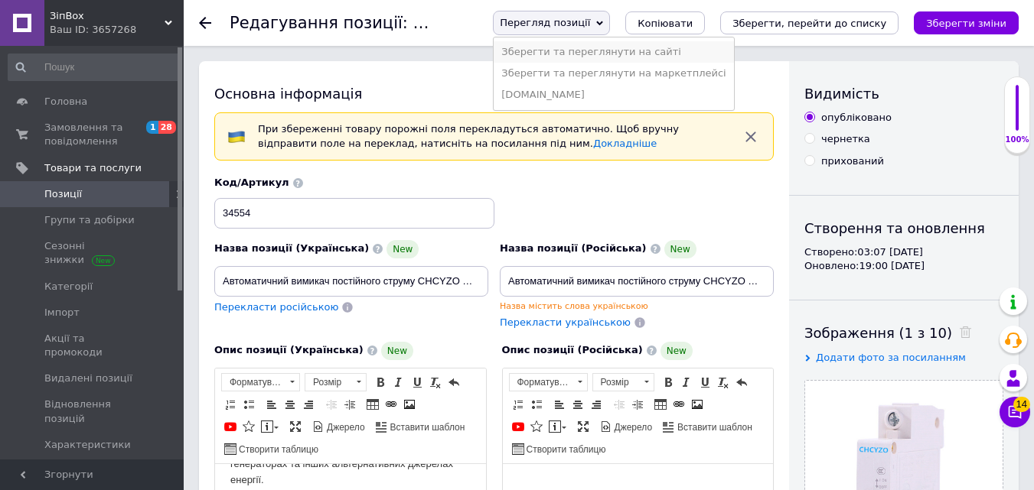
click at [606, 51] on li "Зберегти та переглянути на сайті" at bounding box center [613, 51] width 239 height 21
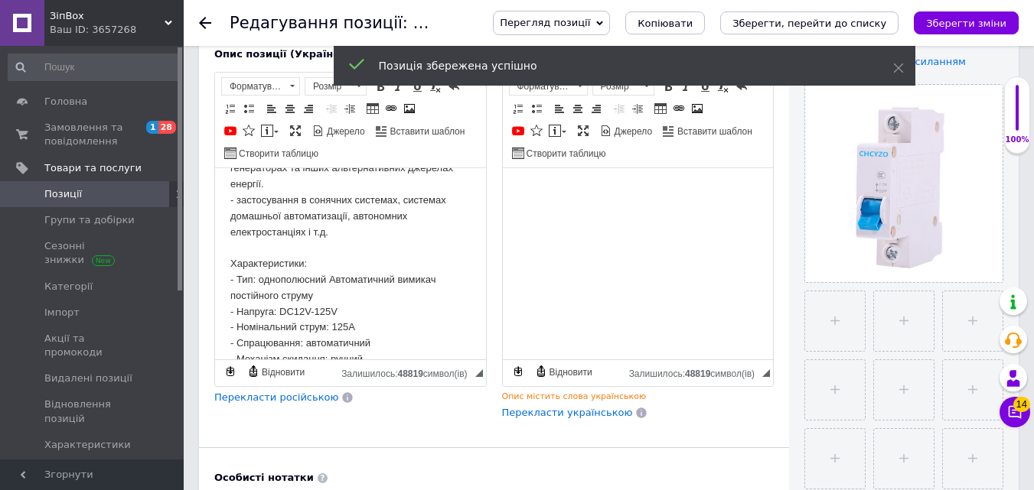
scroll to position [306, 0]
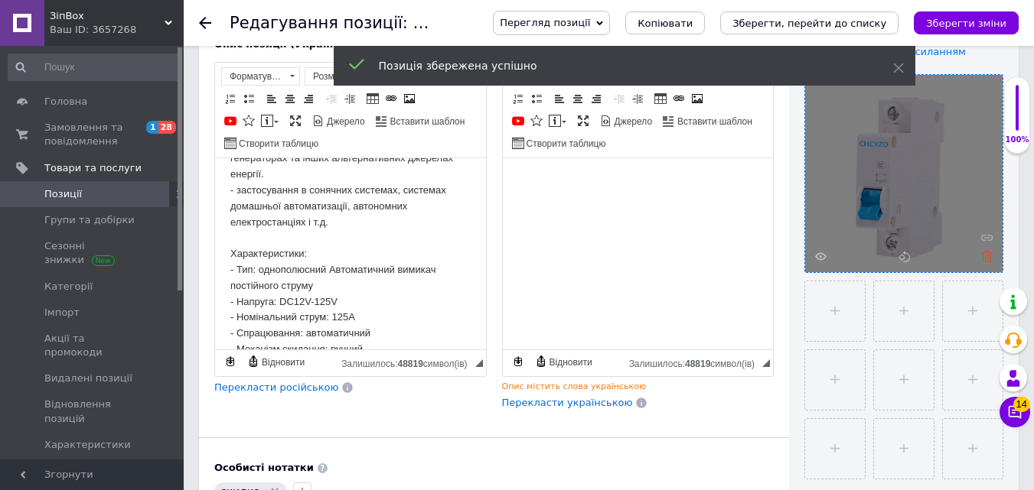
click at [982, 253] on use at bounding box center [986, 256] width 11 height 11
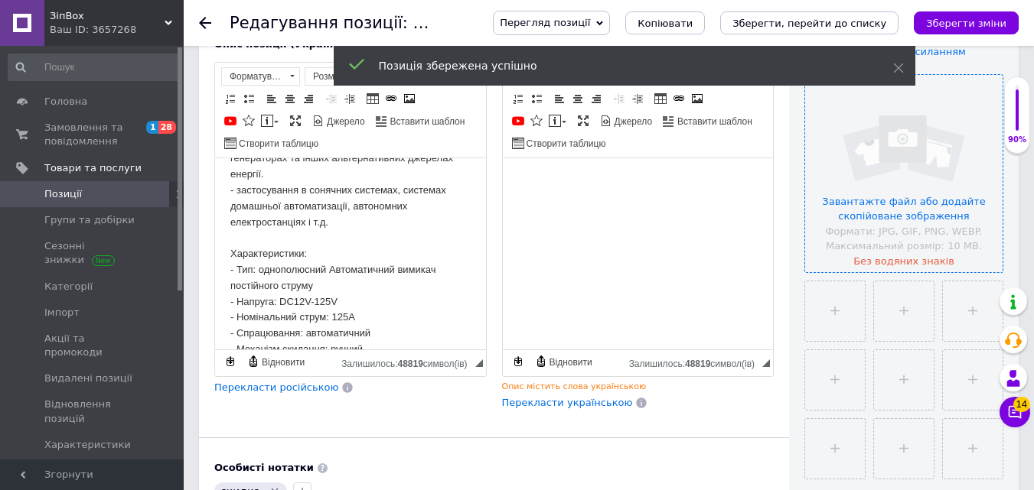
click at [921, 195] on input "file" at bounding box center [903, 173] width 197 height 197
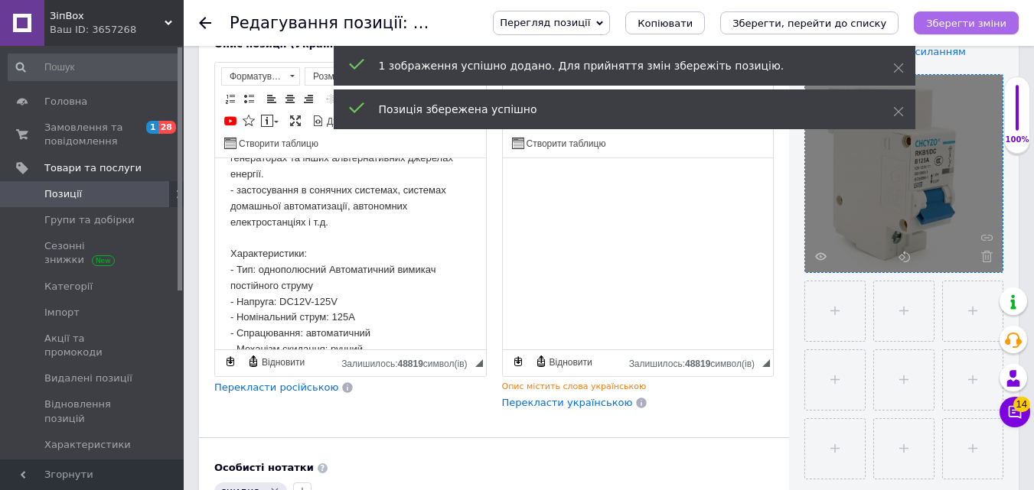
click at [964, 30] on button "Зберегти зміни" at bounding box center [966, 22] width 105 height 23
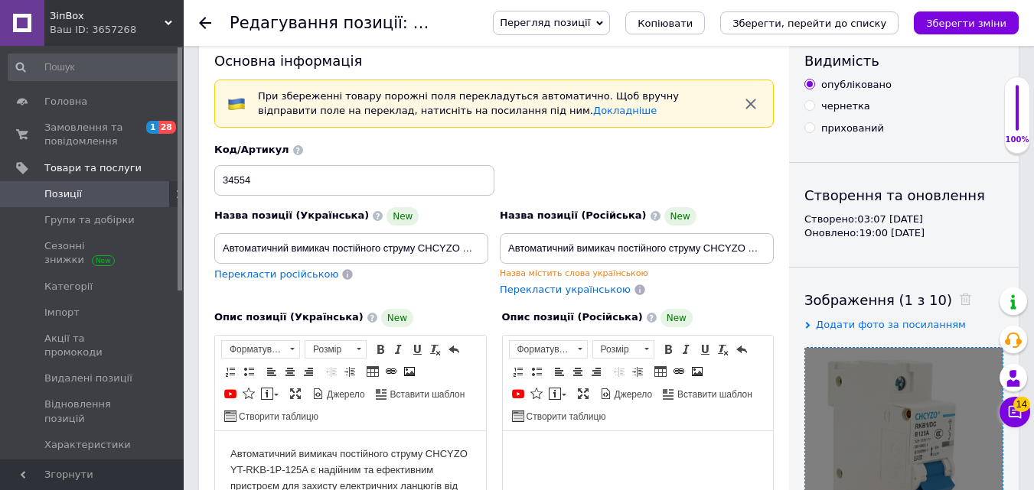
scroll to position [0, 0]
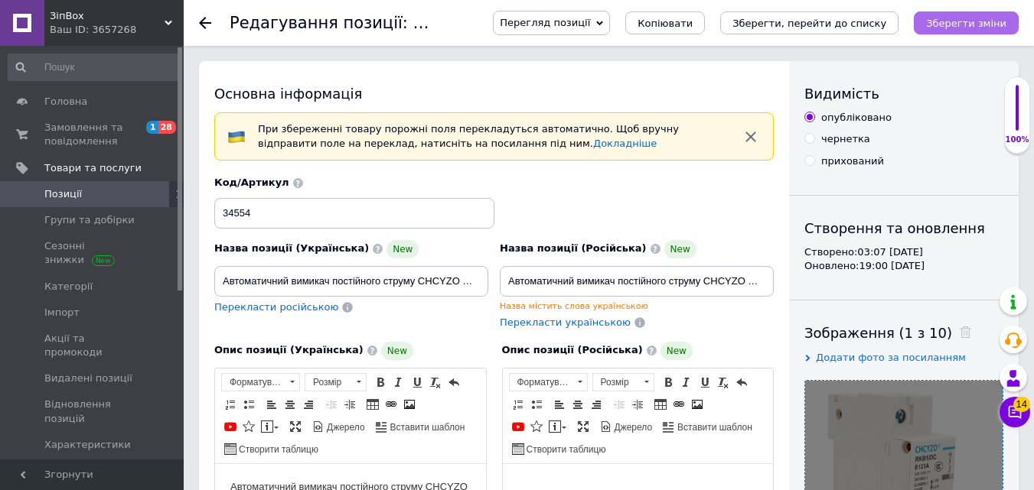
click at [986, 24] on icon "Зберегти зміни" at bounding box center [966, 23] width 80 height 11
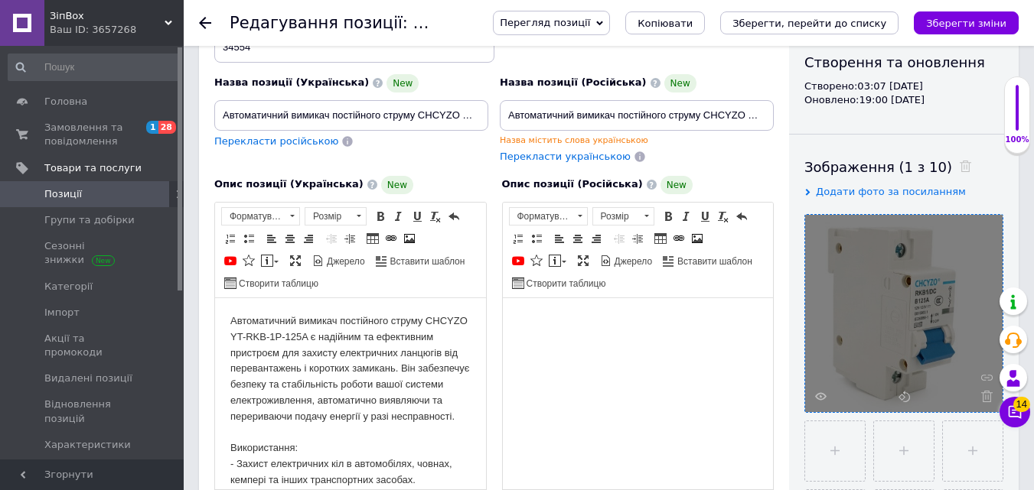
scroll to position [230, 0]
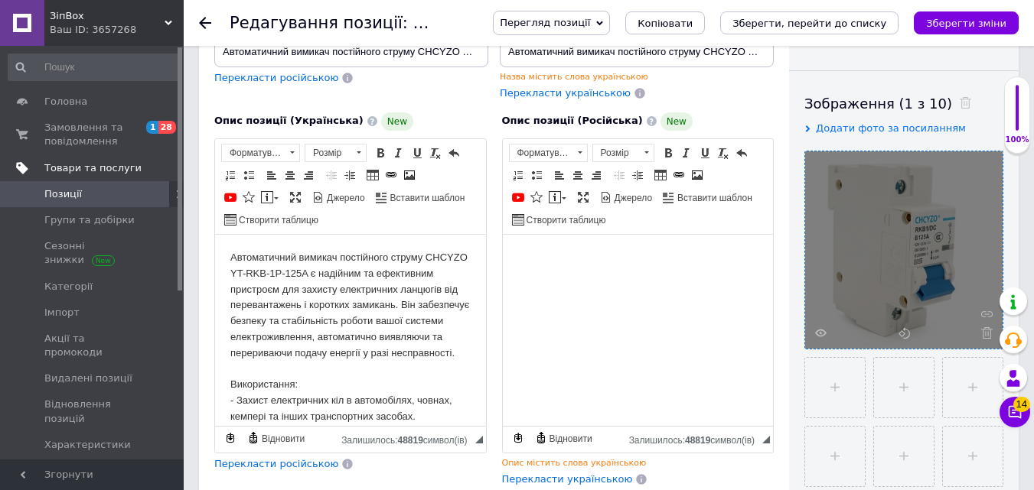
click at [96, 168] on span "Товари та послуги" at bounding box center [92, 168] width 97 height 14
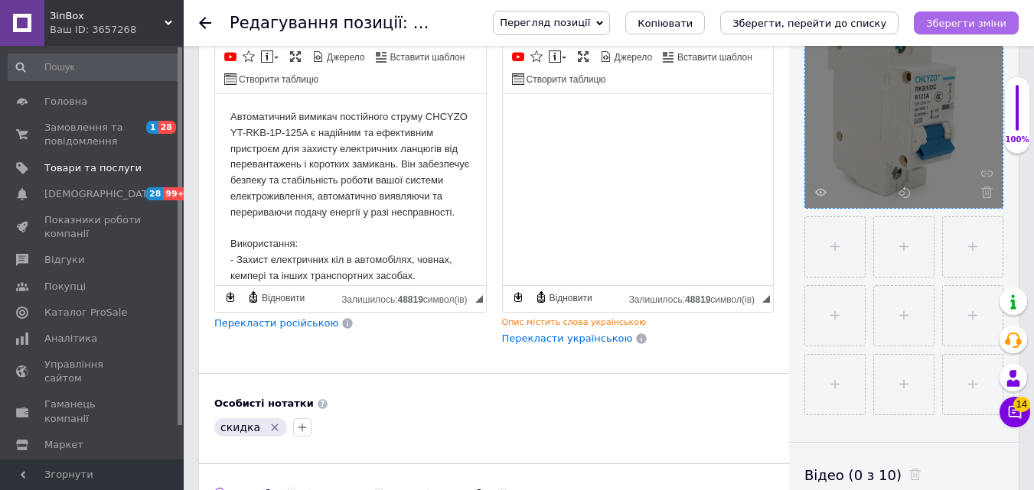
scroll to position [536, 0]
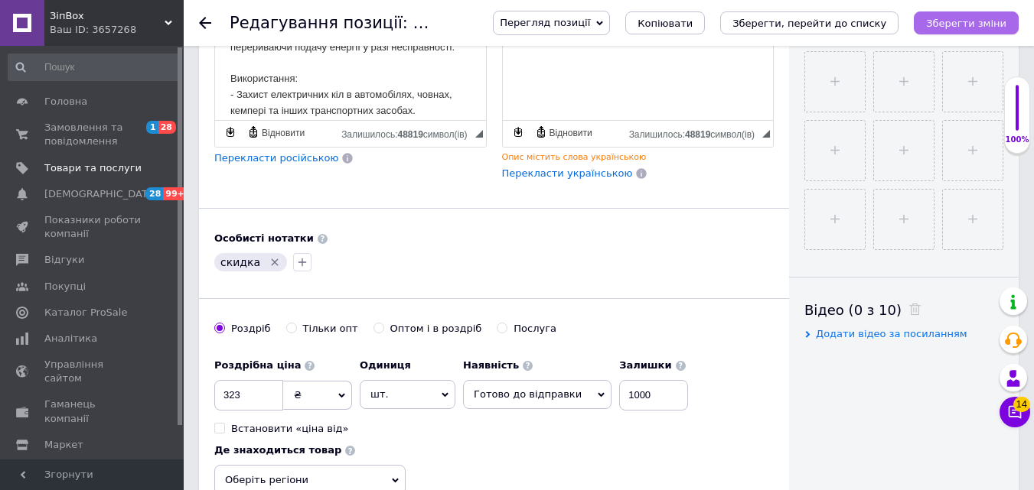
click at [985, 18] on icon "Зберегти зміни" at bounding box center [966, 23] width 80 height 11
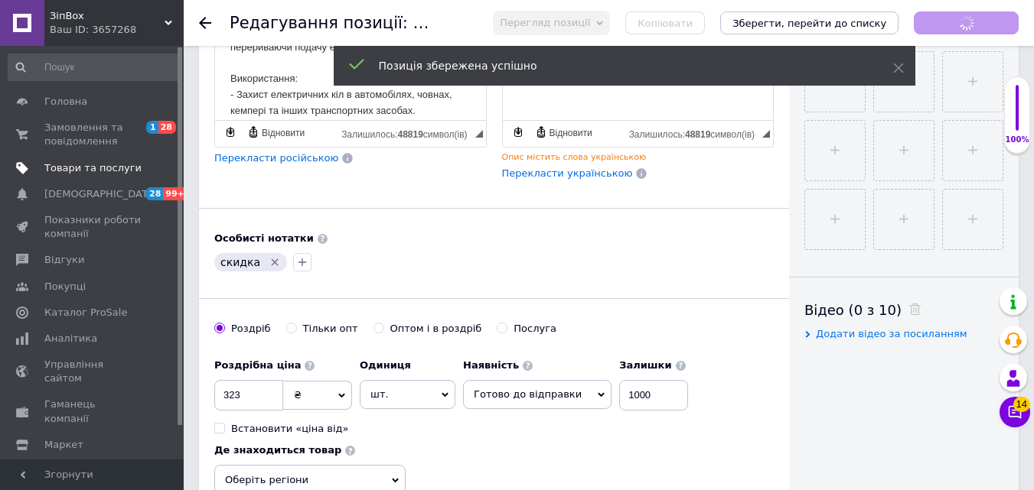
click at [106, 167] on span "Товари та послуги" at bounding box center [92, 168] width 97 height 14
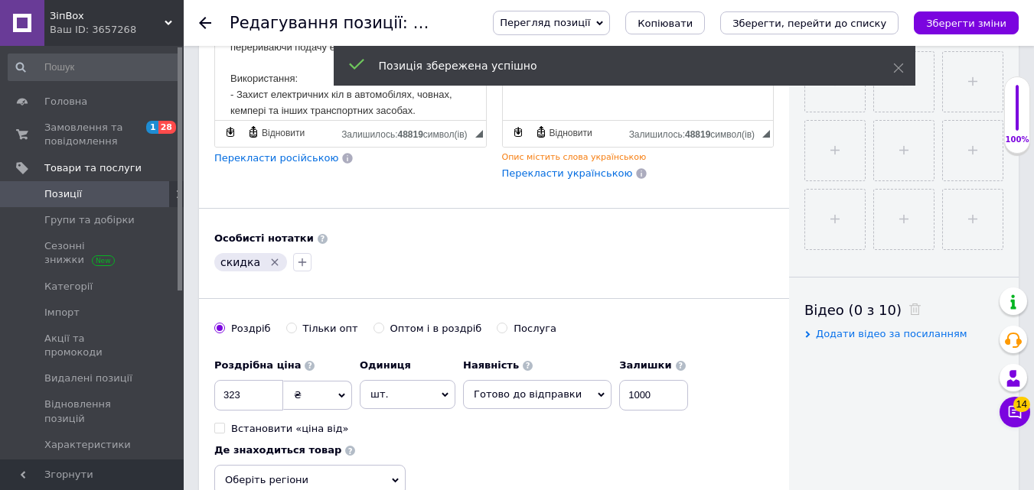
click at [64, 194] on span "Позиції" at bounding box center [62, 194] width 37 height 14
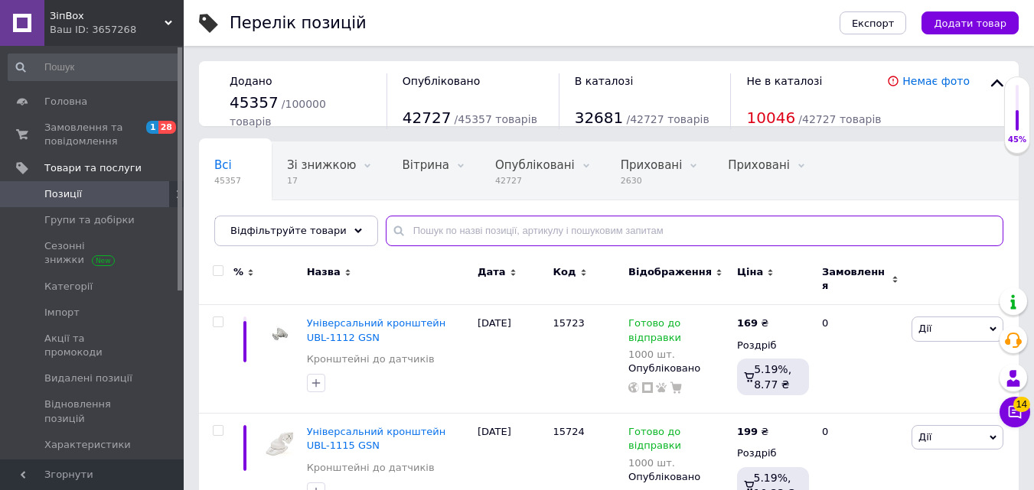
click at [435, 223] on input "text" at bounding box center [694, 231] width 617 height 31
click at [348, 226] on div "Відфільтруйте товари" at bounding box center [296, 231] width 164 height 31
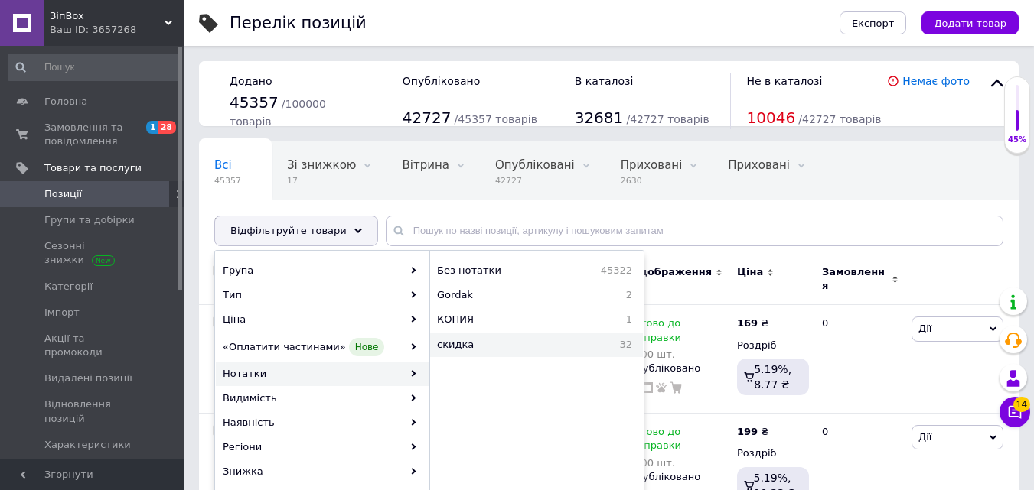
click at [451, 344] on span "скидка" at bounding box center [500, 345] width 126 height 14
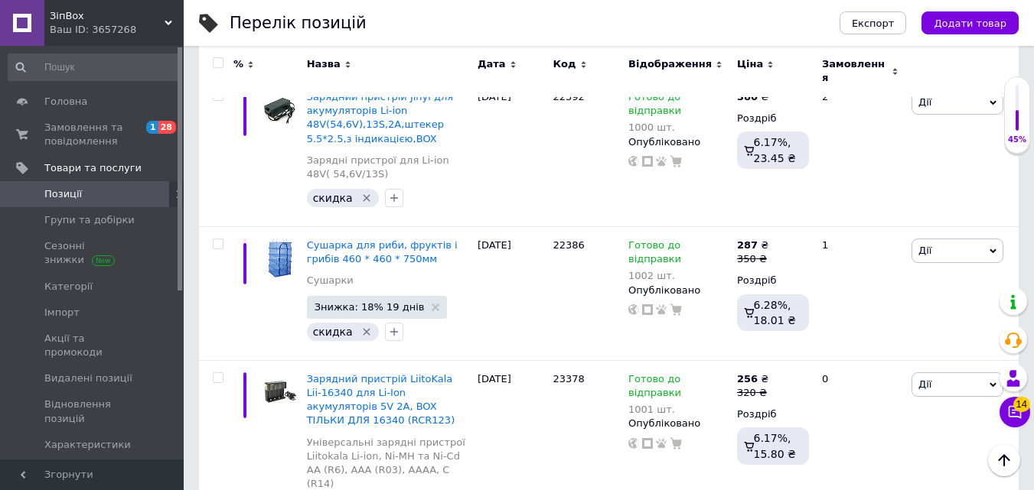
scroll to position [2649, 0]
